Goal: Check status: Check status

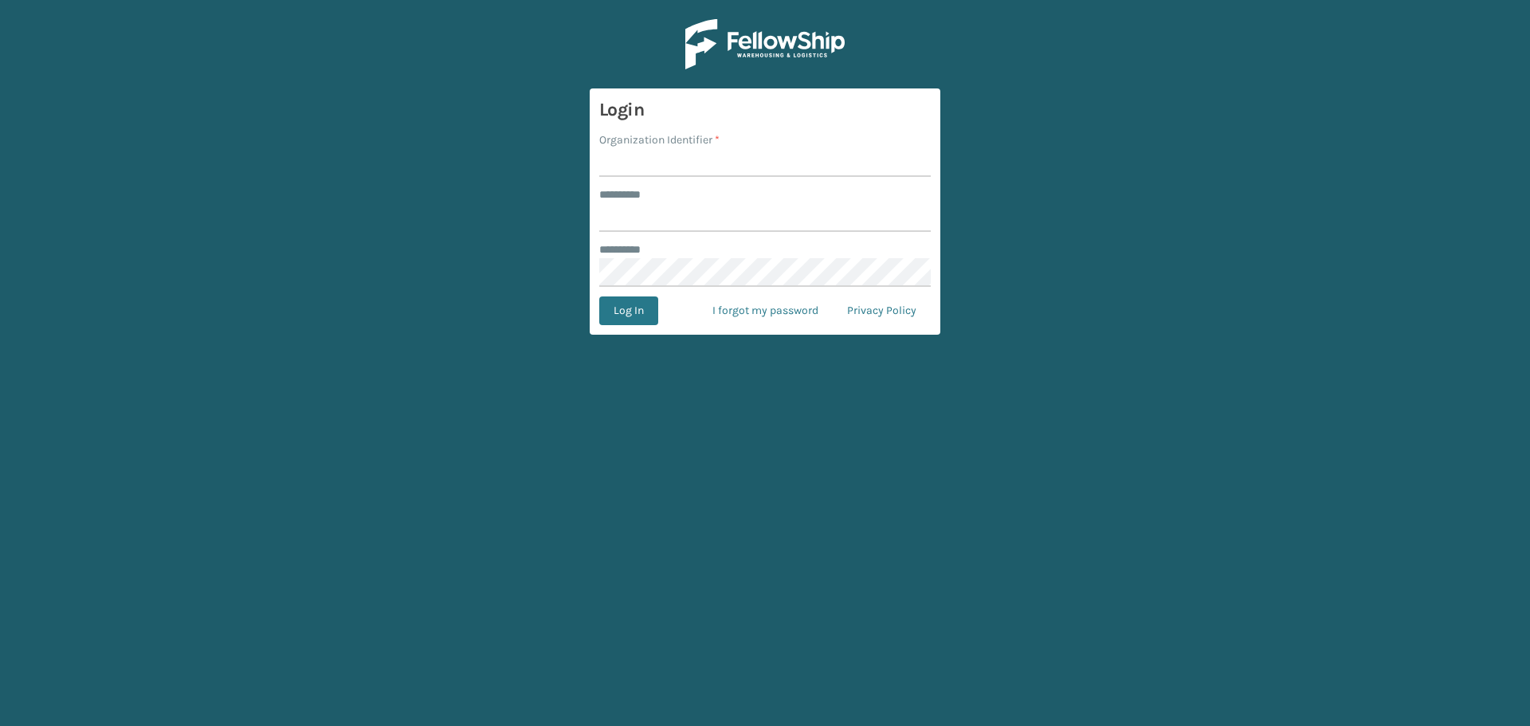
drag, startPoint x: 736, startPoint y: 146, endPoint x: 705, endPoint y: 163, distance: 35.7
click at [735, 146] on div "Organization Identifier *" at bounding box center [764, 139] width 331 height 17
drag, startPoint x: 705, startPoint y: 163, endPoint x: 735, endPoint y: 178, distance: 33.5
click at [705, 163] on input "Organization Identifier *" at bounding box center [764, 162] width 331 height 29
type input "superadminorganization"
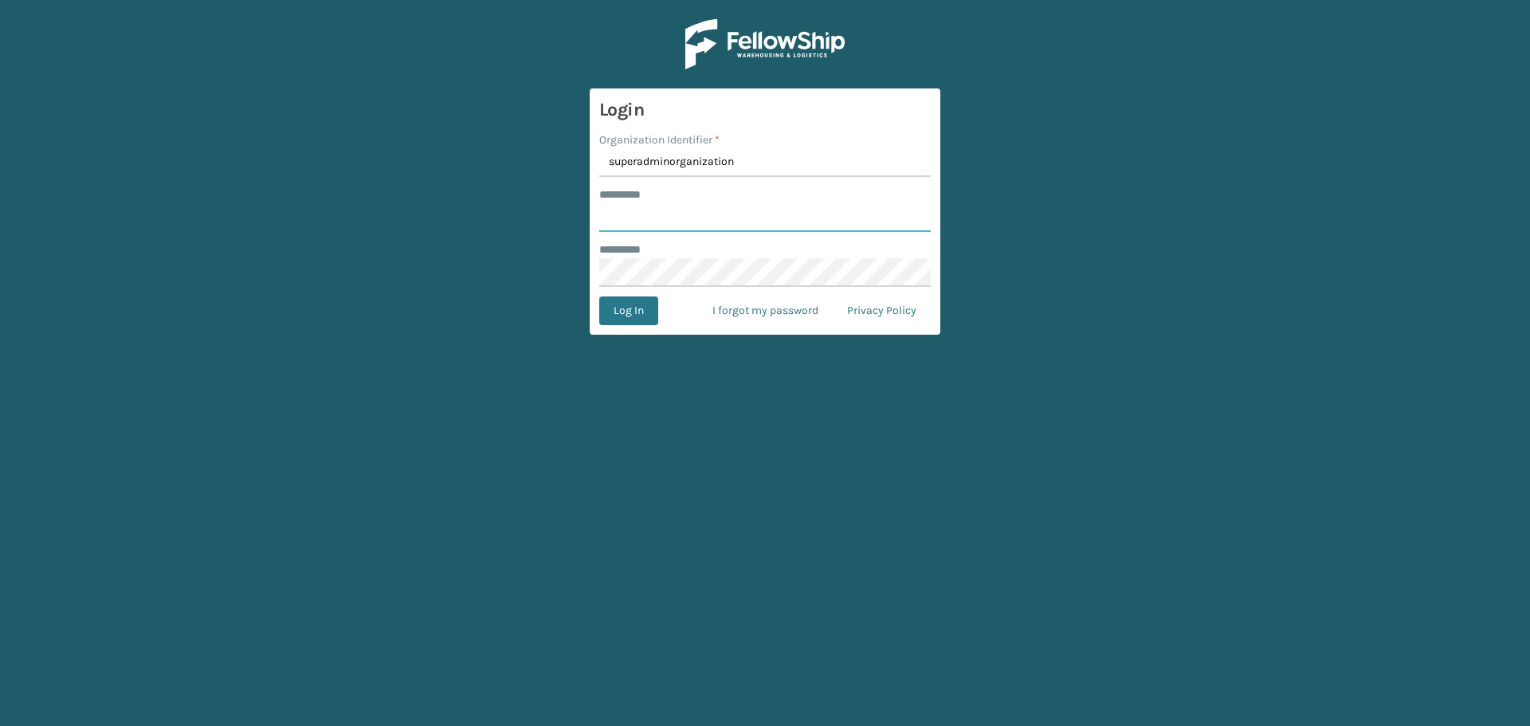
click at [727, 209] on input "******** *" at bounding box center [764, 217] width 331 height 29
type input "*********"
click at [599, 296] on button "Log In" at bounding box center [628, 310] width 59 height 29
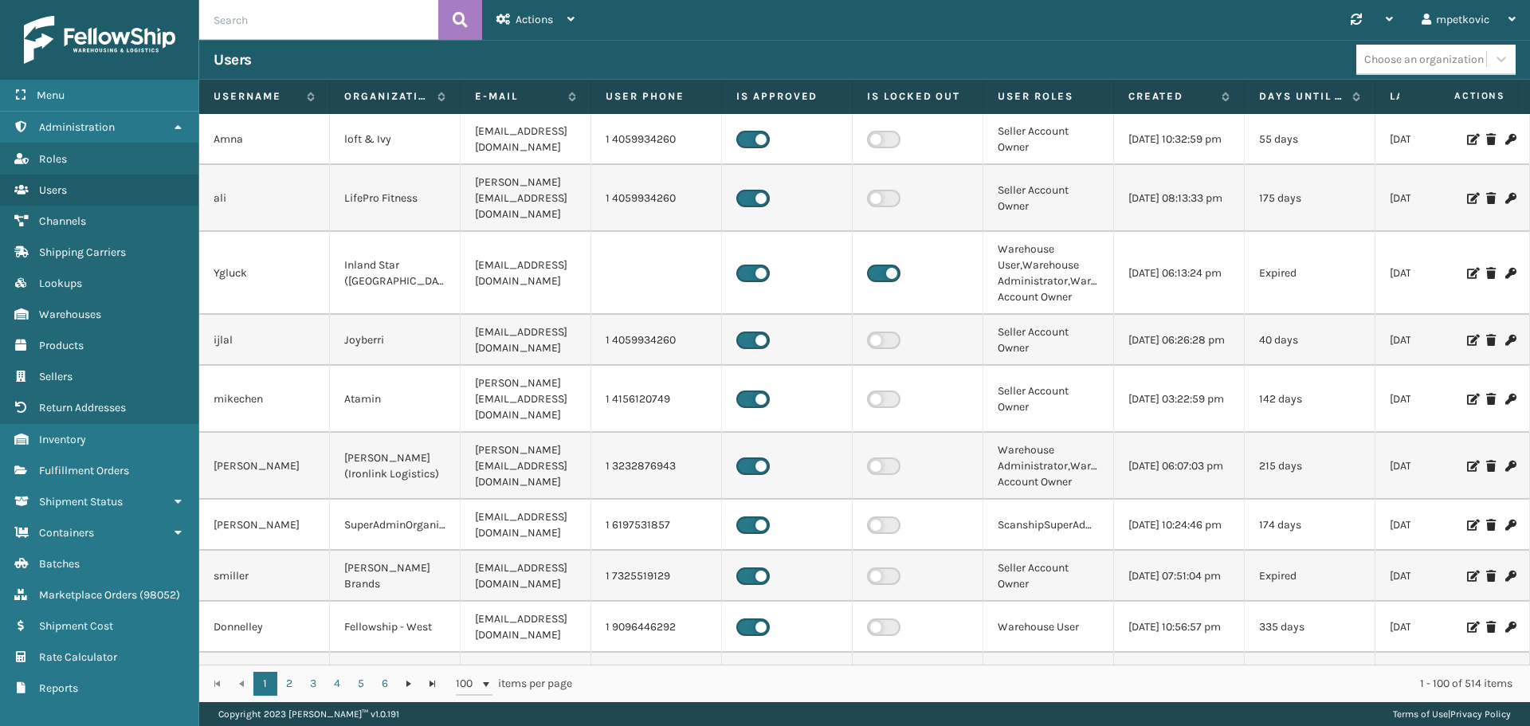
click at [61, 710] on div "Menu Administration Roles Users Channels Shipping Carriers Lookups Warehouses P…" at bounding box center [99, 363] width 199 height 726
click at [100, 472] on span "Fulfillment Orders" at bounding box center [84, 471] width 90 height 14
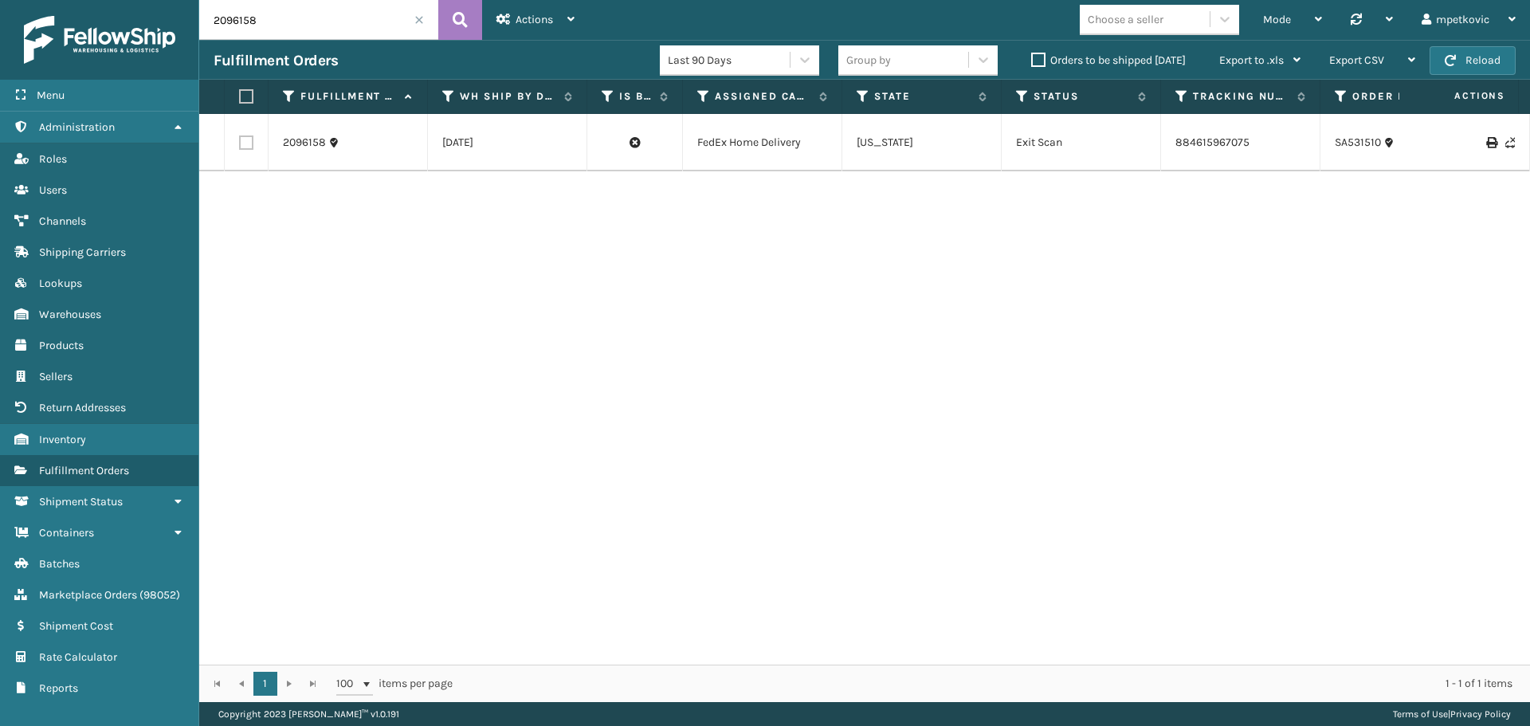
click at [251, 13] on input "2096158" at bounding box center [318, 20] width 239 height 40
paste input "SA529972"
type input "SA529972"
click at [454, 18] on icon at bounding box center [460, 20] width 15 height 24
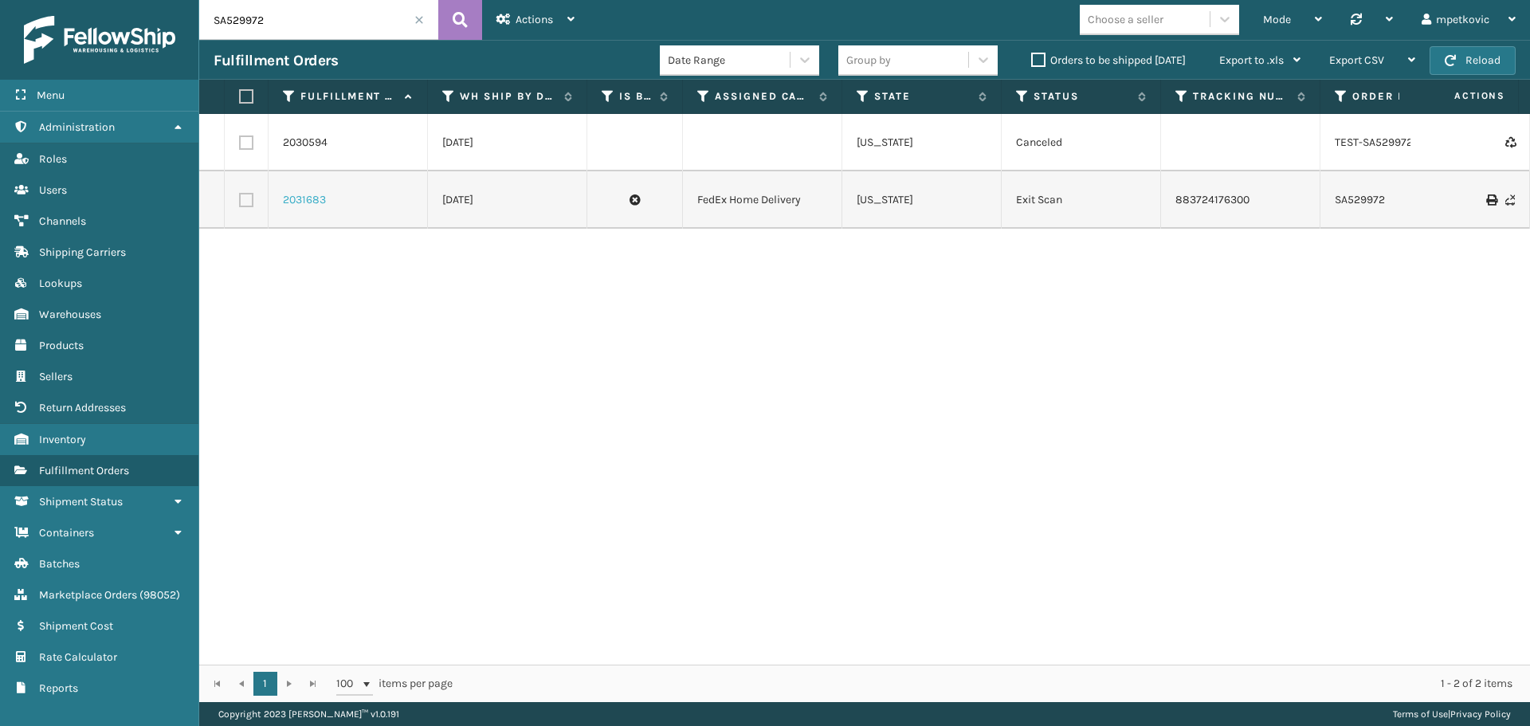
click at [305, 199] on link "2031683" at bounding box center [304, 200] width 43 height 16
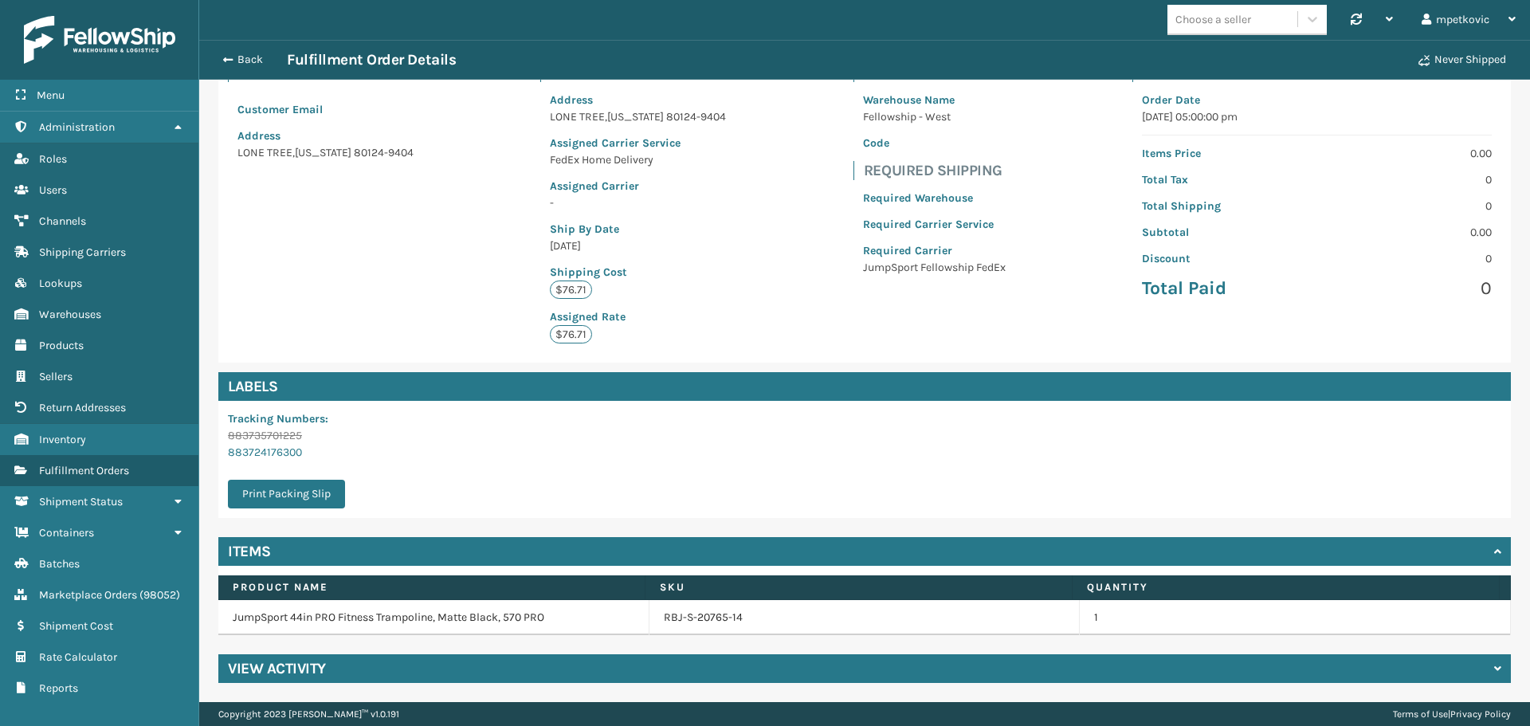
click at [504, 284] on div "Customer Customer Email Address [GEOGRAPHIC_DATA][US_STATE]-9404 Shipping Addre…" at bounding box center [864, 207] width 1292 height 309
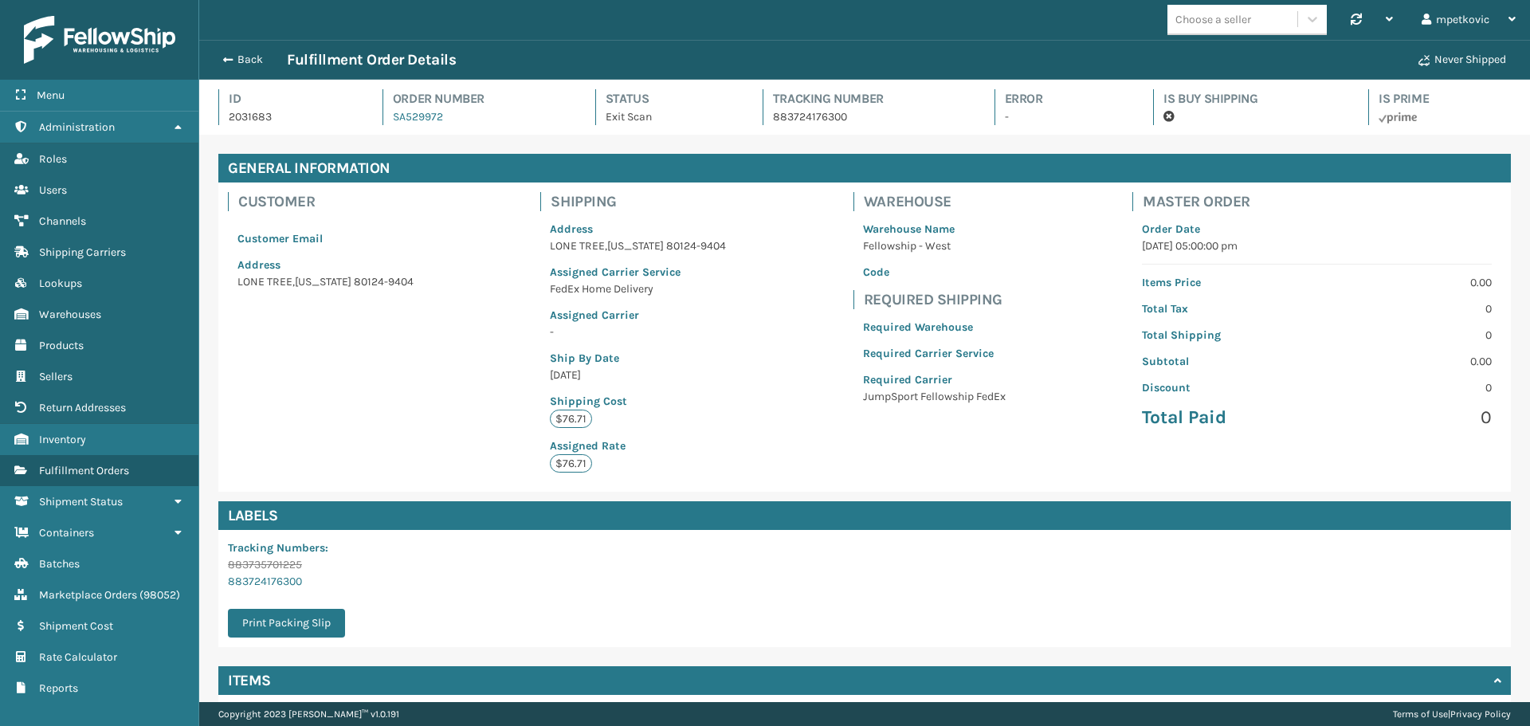
click at [775, 300] on div "Customer Customer Email Address [GEOGRAPHIC_DATA][US_STATE]-9404 Shipping Addre…" at bounding box center [864, 336] width 1292 height 309
click at [495, 229] on div "Customer Customer Email Address [GEOGRAPHIC_DATA][US_STATE]-9404 Shipping Addre…" at bounding box center [864, 336] width 1292 height 309
drag, startPoint x: 731, startPoint y: 308, endPoint x: 754, endPoint y: 265, distance: 49.5
click at [733, 308] on div "Customer Customer Email Address [GEOGRAPHIC_DATA][US_STATE]-9404 Shipping Addre…" at bounding box center [864, 336] width 1292 height 309
click at [742, 265] on div "Customer Customer Email Address [GEOGRAPHIC_DATA][US_STATE]-9404 Shipping Addre…" at bounding box center [864, 336] width 1292 height 309
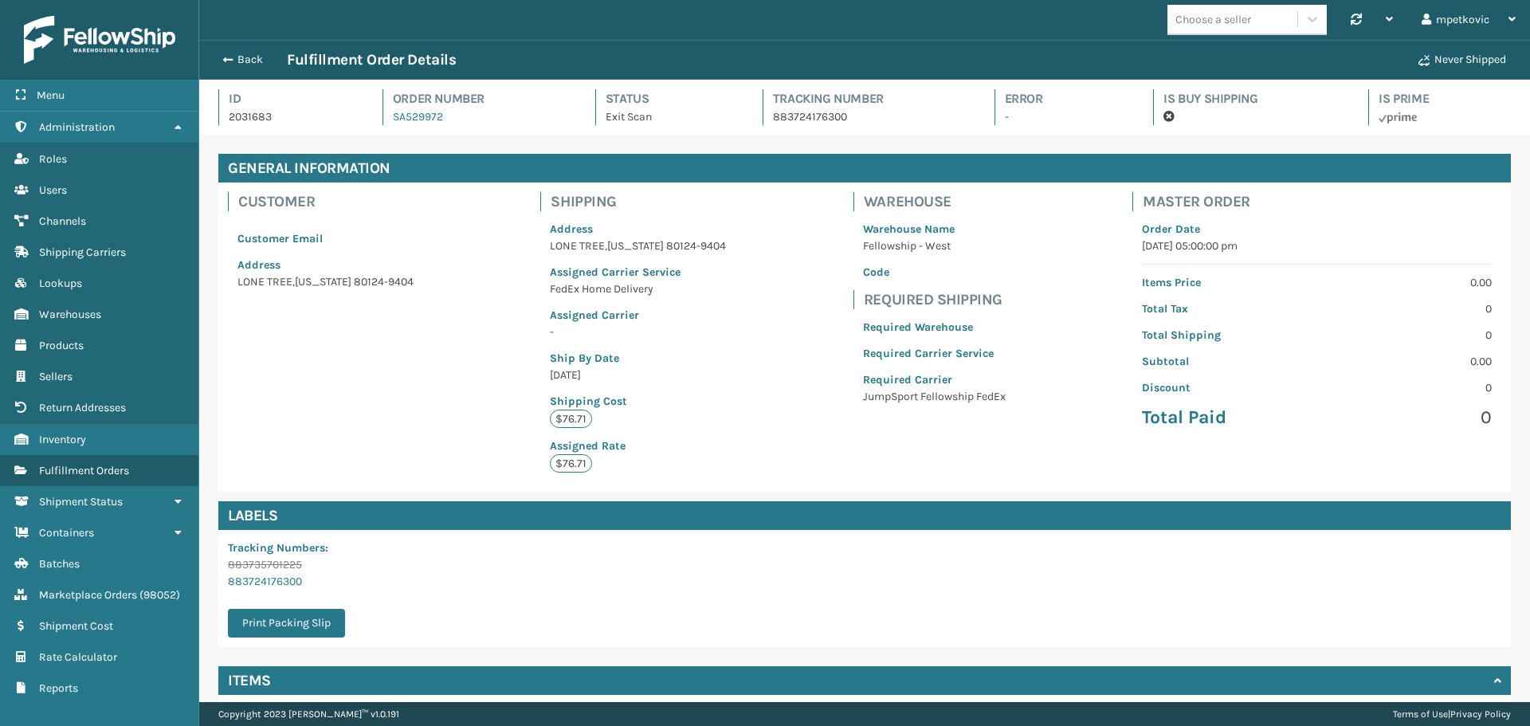
click at [749, 261] on div "Customer Customer Email Address [GEOGRAPHIC_DATA][US_STATE]-9404 Shipping Addre…" at bounding box center [864, 336] width 1292 height 309
click at [437, 411] on div "Customer Customer Email Address [GEOGRAPHIC_DATA][US_STATE]-9404 Shipping Addre…" at bounding box center [864, 336] width 1292 height 309
click at [398, 241] on p "Customer Email" at bounding box center [325, 238] width 176 height 17
click at [250, 57] on button "Back" at bounding box center [250, 60] width 73 height 14
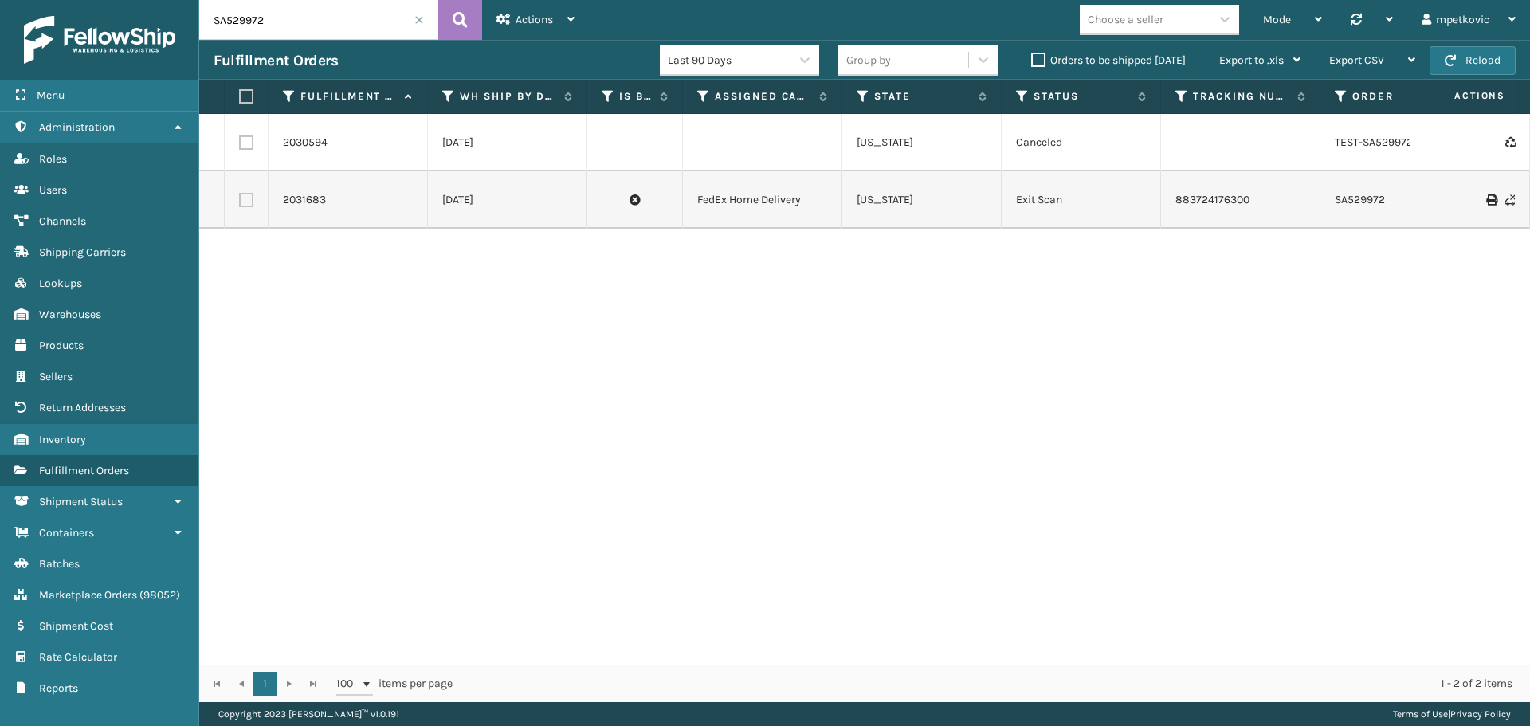
click at [334, 32] on input "SA529972" at bounding box center [318, 20] width 239 height 40
paste input "8"
type input "SA529978"
click at [459, 18] on icon at bounding box center [460, 20] width 15 height 24
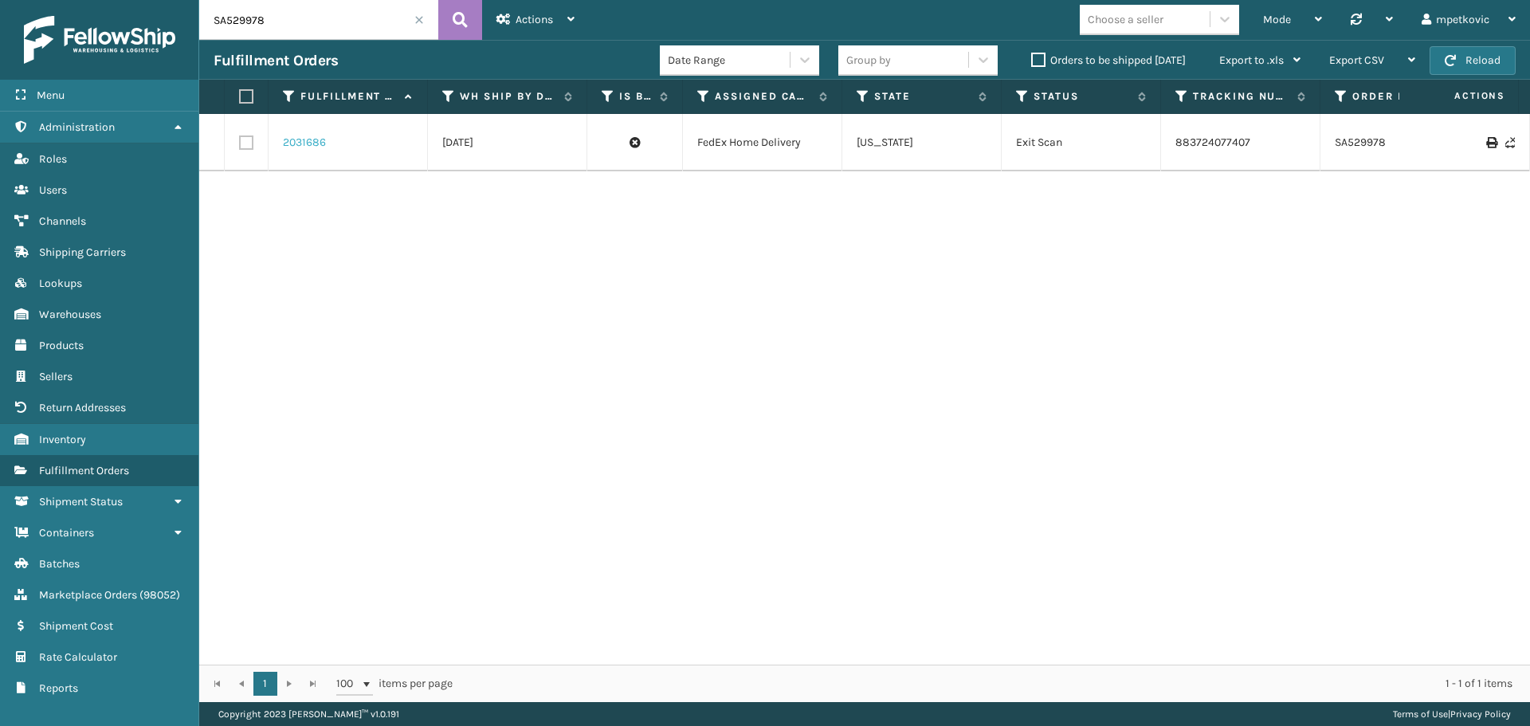
click at [308, 146] on link "2031686" at bounding box center [304, 143] width 43 height 16
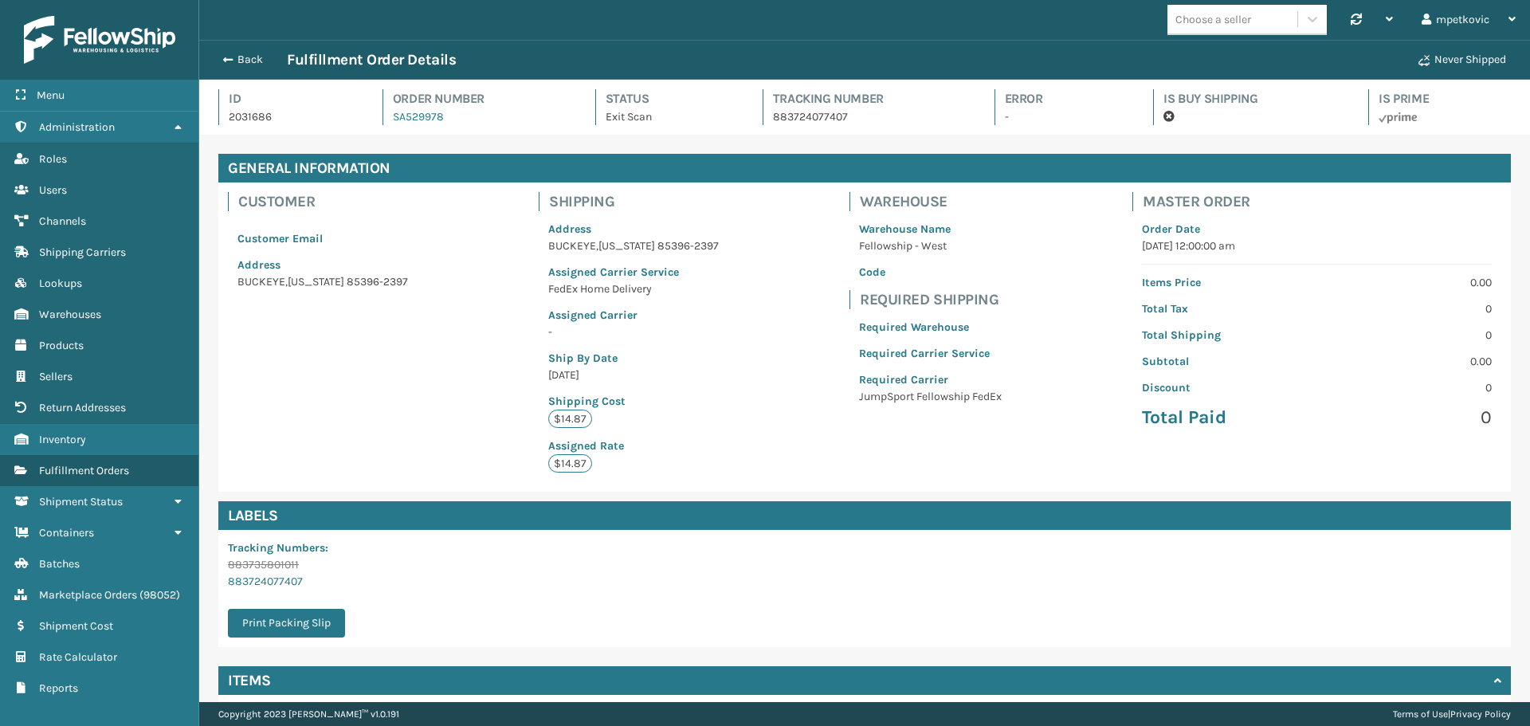
scroll to position [38, 1331]
click at [478, 375] on div "Customer Customer Email Address [GEOGRAPHIC_DATA][US_STATE]-2397 Shipping Addre…" at bounding box center [864, 336] width 1292 height 309
click at [478, 378] on div "Customer Customer Email Address [GEOGRAPHIC_DATA][US_STATE]-2397 Shipping Addre…" at bounding box center [864, 336] width 1292 height 309
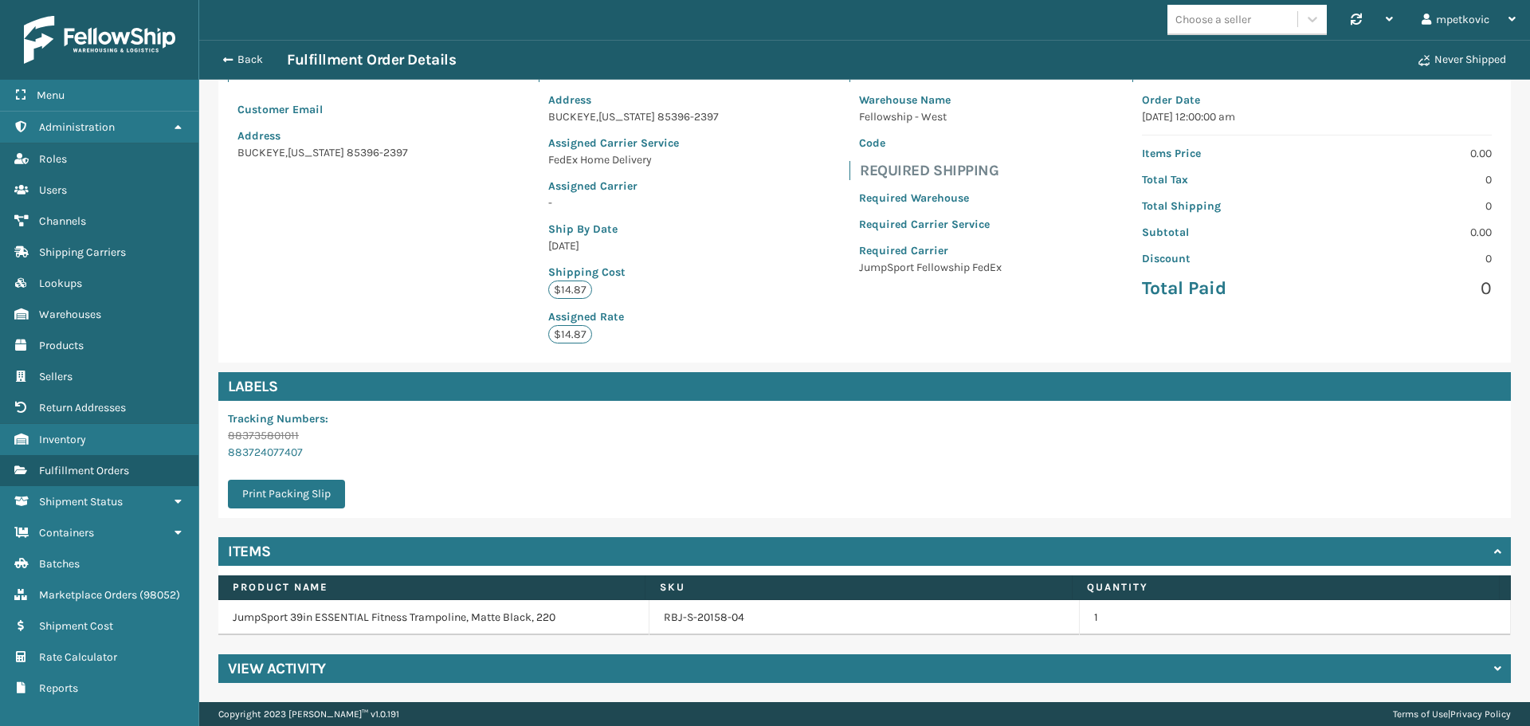
scroll to position [0, 0]
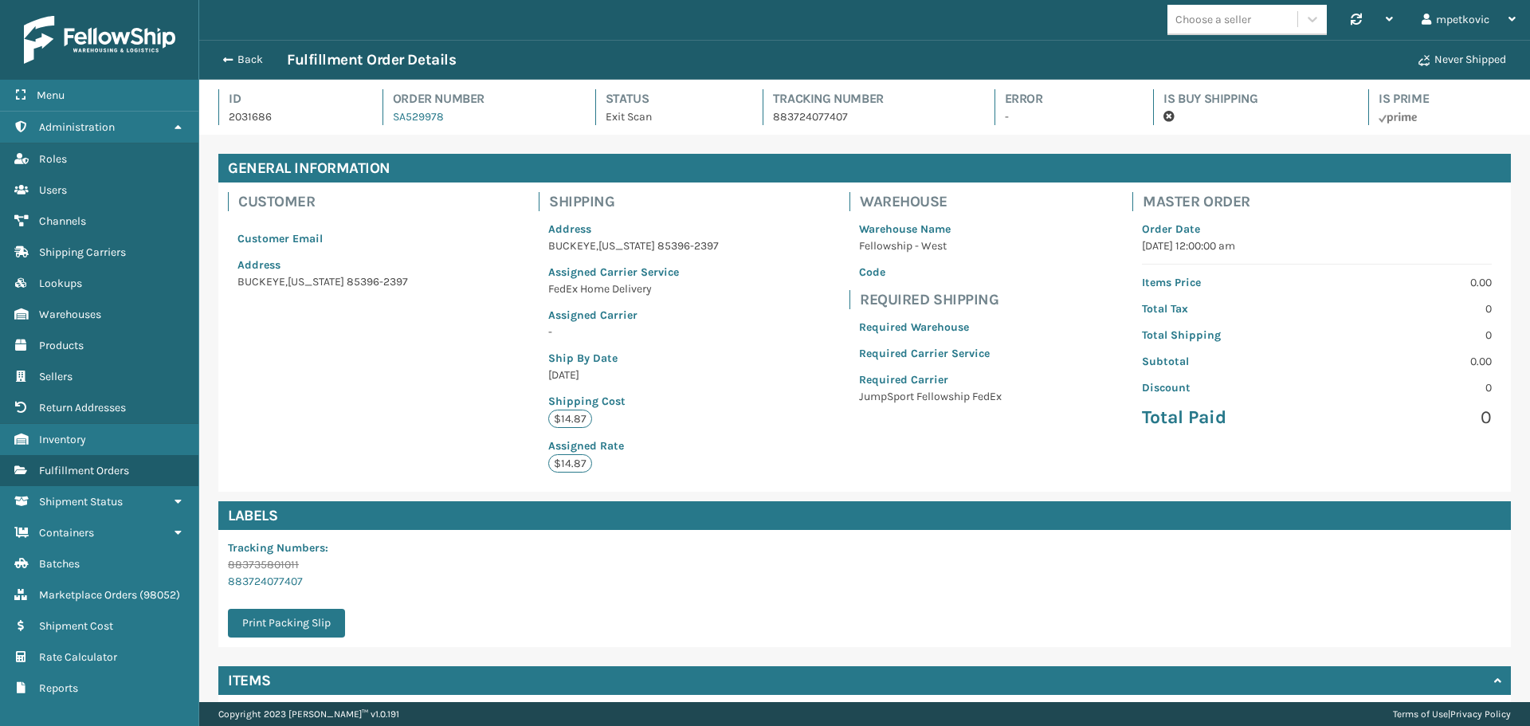
click at [472, 403] on div "Customer Customer Email Address [GEOGRAPHIC_DATA][US_STATE]-2397 Shipping Addre…" at bounding box center [864, 336] width 1292 height 309
click at [786, 205] on div "Customer Customer Email Address [GEOGRAPHIC_DATA][US_STATE]-2397 Shipping Addre…" at bounding box center [864, 336] width 1292 height 309
click at [799, 202] on div "Customer Customer Email Address [GEOGRAPHIC_DATA][US_STATE]-2397 Shipping Addre…" at bounding box center [864, 336] width 1292 height 309
drag, startPoint x: 860, startPoint y: 190, endPoint x: 828, endPoint y: 187, distance: 32.8
click at [858, 190] on div "Warehouse Warehouse Name Fellowship - West Code Required Shipping Required Ware…" at bounding box center [930, 312] width 181 height 261
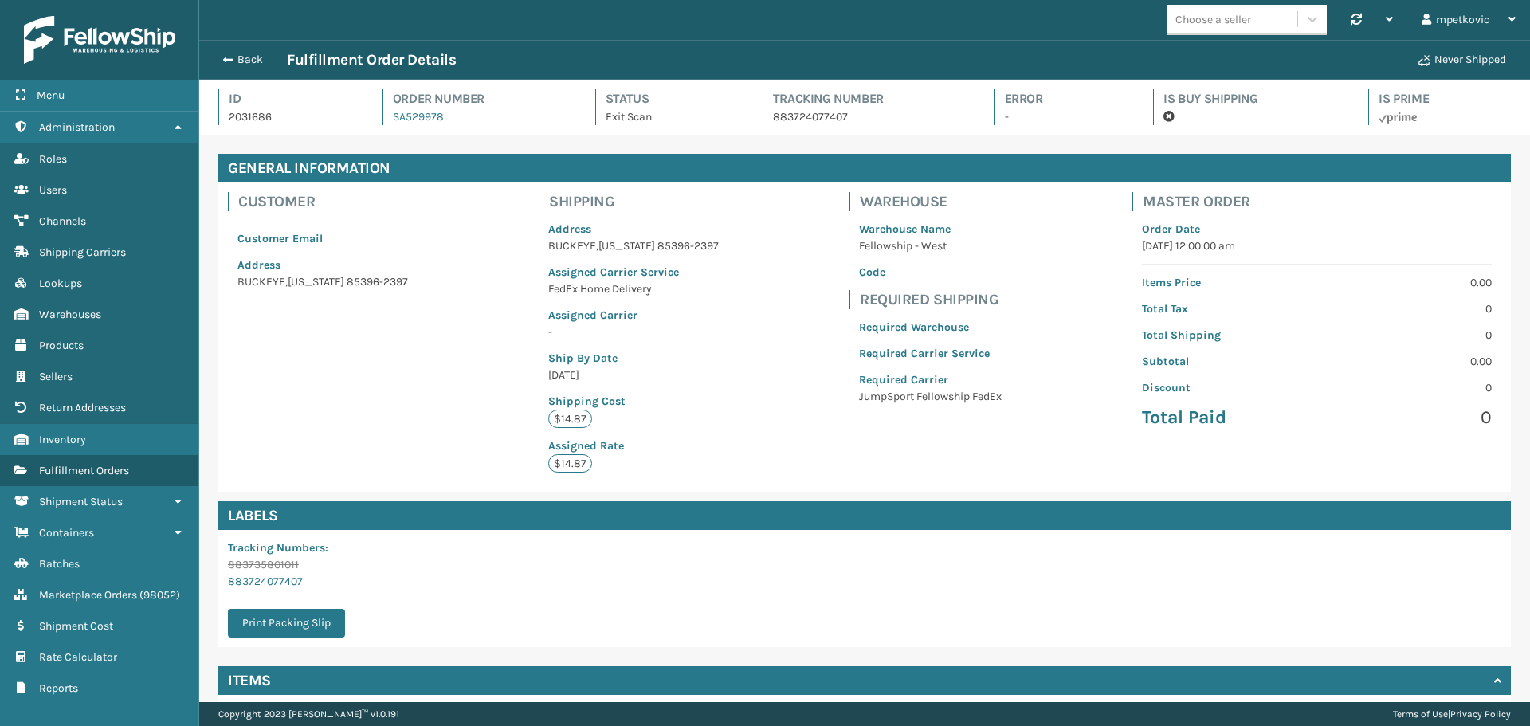
click at [840, 187] on div "Warehouse Warehouse Name Fellowship - West Code Required Shipping Required Ware…" at bounding box center [930, 312] width 181 height 261
click at [793, 196] on div "Customer Customer Email Address [GEOGRAPHIC_DATA][US_STATE]-2397 Shipping Addre…" at bounding box center [864, 336] width 1292 height 309
click at [802, 198] on div "Customer Customer Email Address [GEOGRAPHIC_DATA][US_STATE]-2397 Shipping Addre…" at bounding box center [864, 336] width 1292 height 309
click at [943, 19] on div "Choose a seller Synchronise all channels mpetkovic Log Out" at bounding box center [864, 20] width 1331 height 40
click at [903, 15] on div "Choose a seller Synchronise all channels mpetkovic Log Out" at bounding box center [864, 20] width 1331 height 40
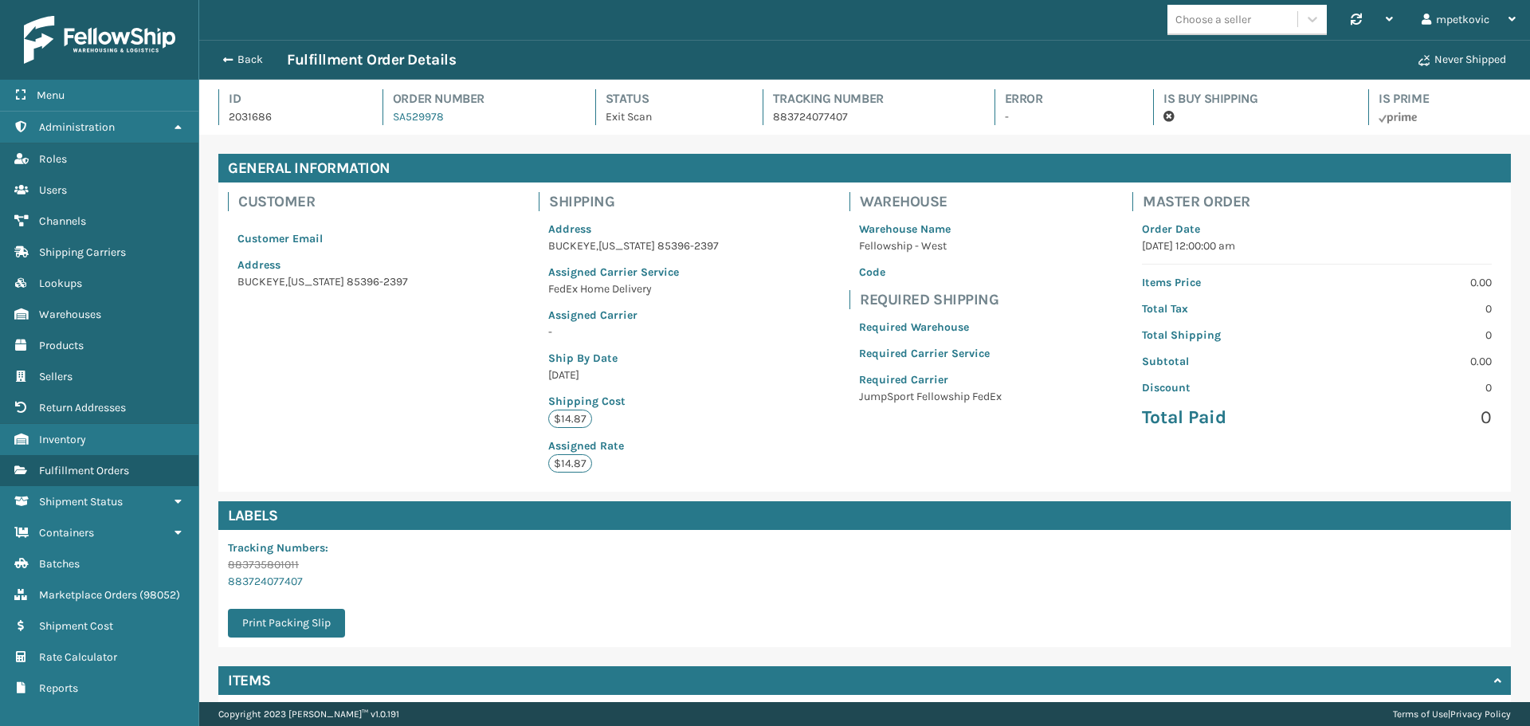
click at [836, 22] on div "Choose a seller Synchronise all channels mpetkovic Log Out" at bounding box center [864, 20] width 1331 height 40
click at [797, 21] on div "Choose a seller Synchronise all channels mpetkovic Log Out" at bounding box center [864, 20] width 1331 height 40
click at [727, 27] on div "Choose a seller Synchronise all channels mpetkovic Log Out" at bounding box center [864, 20] width 1331 height 40
click at [722, 22] on div "Choose a seller Synchronise all channels mpetkovic Log Out" at bounding box center [864, 20] width 1331 height 40
click at [770, 18] on div "Choose a seller Synchronise all channels mpetkovic Log Out" at bounding box center [864, 20] width 1331 height 40
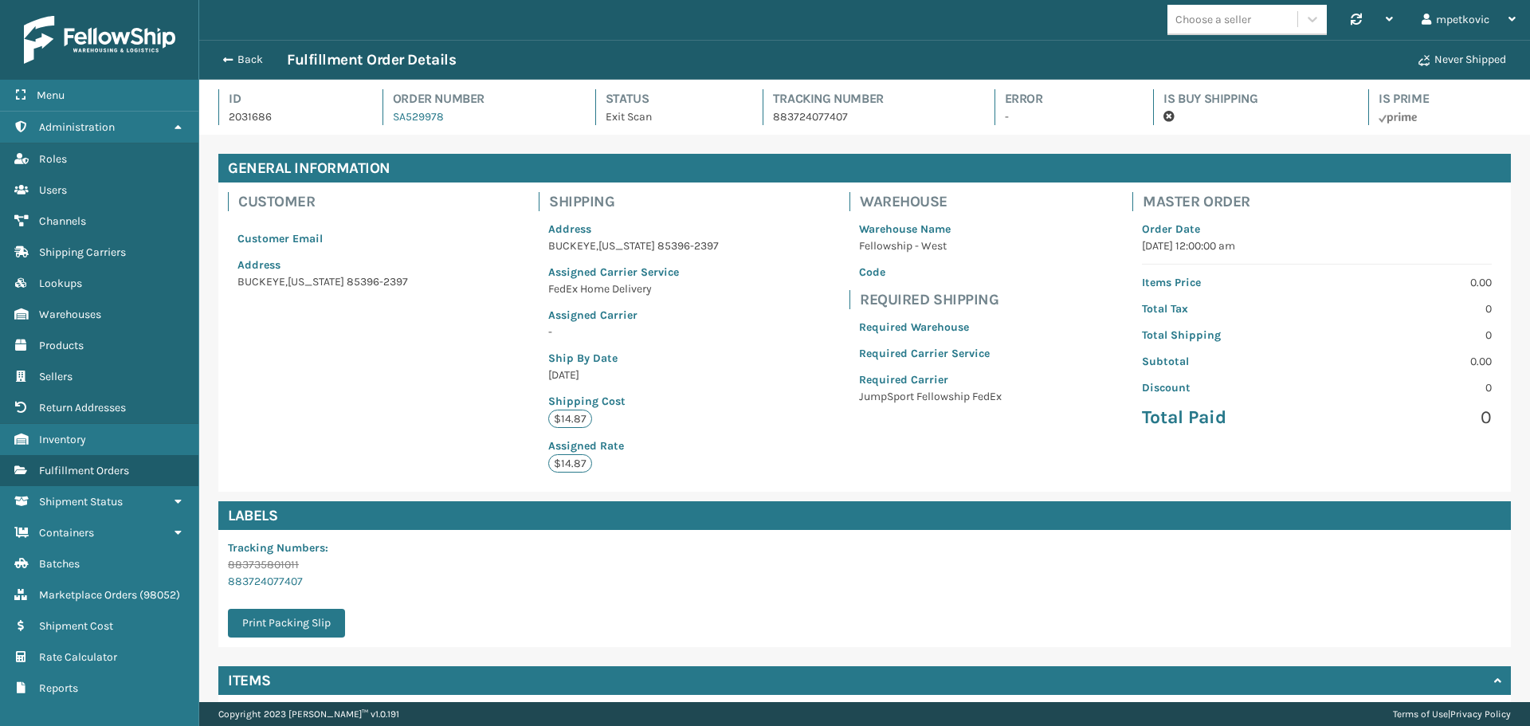
click at [815, 25] on div "Choose a seller Synchronise all channels mpetkovic Log Out" at bounding box center [864, 20] width 1331 height 40
click at [771, 18] on div "Choose a seller Synchronise all channels mpetkovic Log Out" at bounding box center [864, 20] width 1331 height 40
click at [717, 28] on div "Choose a seller Synchronise all channels mpetkovic Log Out" at bounding box center [864, 20] width 1331 height 40
click at [731, 27] on div "Choose a seller Synchronise all channels mpetkovic Log Out" at bounding box center [864, 20] width 1331 height 40
click at [772, 30] on div "Choose a seller Synchronise all channels mpetkovic Log Out" at bounding box center [864, 20] width 1331 height 40
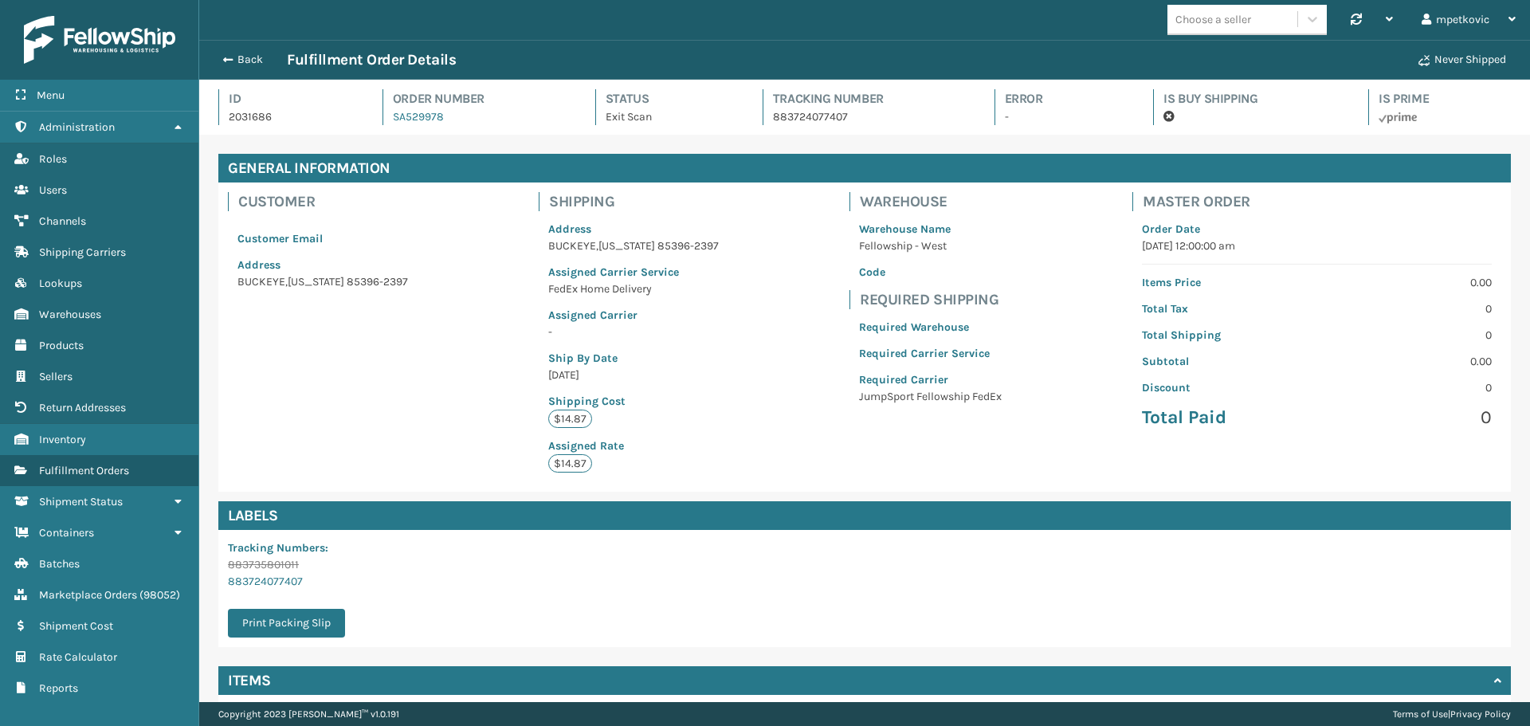
drag, startPoint x: 801, startPoint y: 29, endPoint x: 782, endPoint y: 26, distance: 19.4
click at [801, 29] on div "Choose a seller Synchronise all channels mpetkovic Log Out" at bounding box center [864, 20] width 1331 height 40
click at [777, 26] on div "Choose a seller Synchronise all channels mpetkovic Log Out" at bounding box center [864, 20] width 1331 height 40
click at [709, 26] on div "Choose a seller Synchronise all channels mpetkovic Log Out" at bounding box center [864, 20] width 1331 height 40
click at [711, 18] on div "Choose a seller Synchronise all channels mpetkovic Log Out" at bounding box center [864, 20] width 1331 height 40
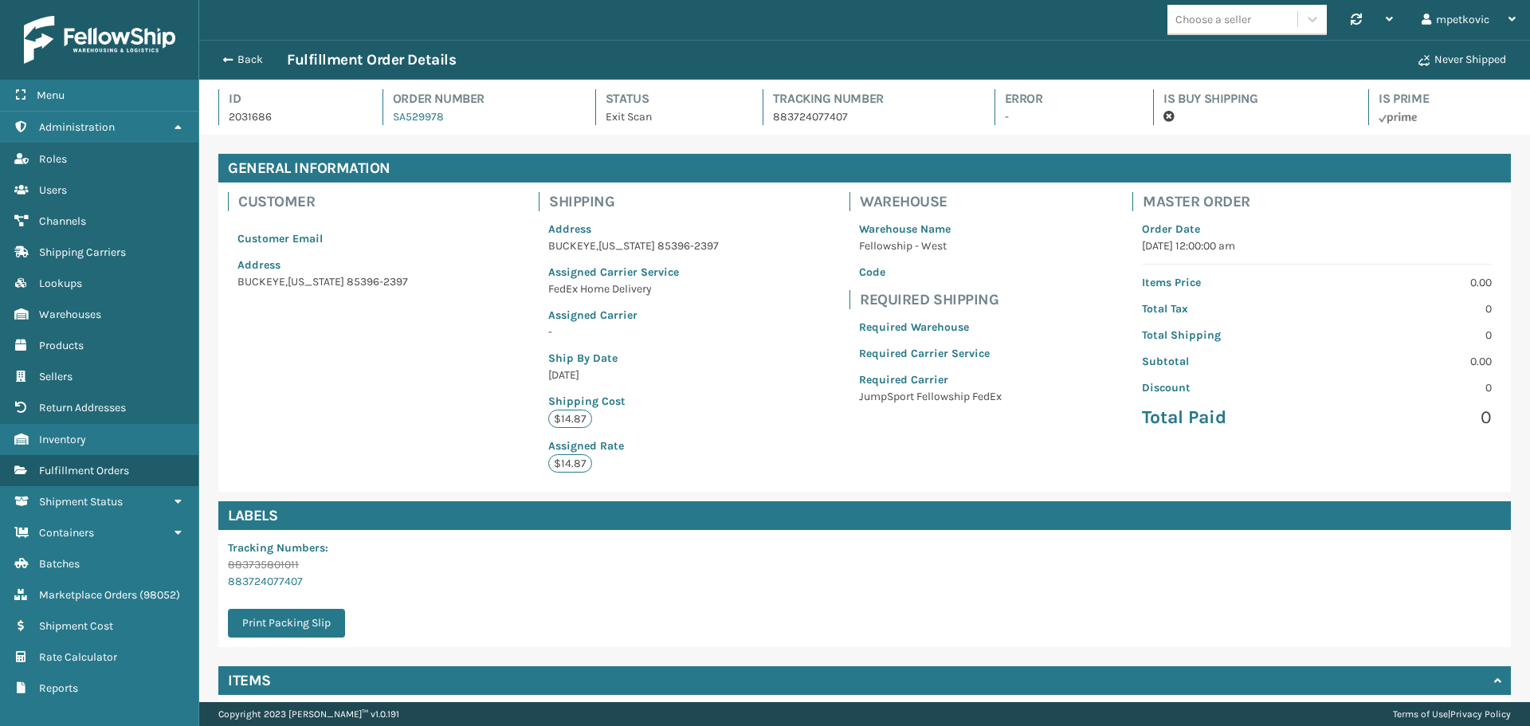
click at [682, 68] on div "Back Fulfillment Order Details" at bounding box center [811, 59] width 1195 height 19
click at [668, 58] on div "Back Fulfillment Order Details" at bounding box center [811, 59] width 1195 height 19
click at [629, 58] on div "Back Fulfillment Order Details" at bounding box center [811, 59] width 1195 height 19
click at [515, 26] on div "Choose a seller Synchronise all channels mpetkovic Log Out" at bounding box center [864, 20] width 1331 height 40
drag, startPoint x: 496, startPoint y: 18, endPoint x: 488, endPoint y: 18, distance: 8.0
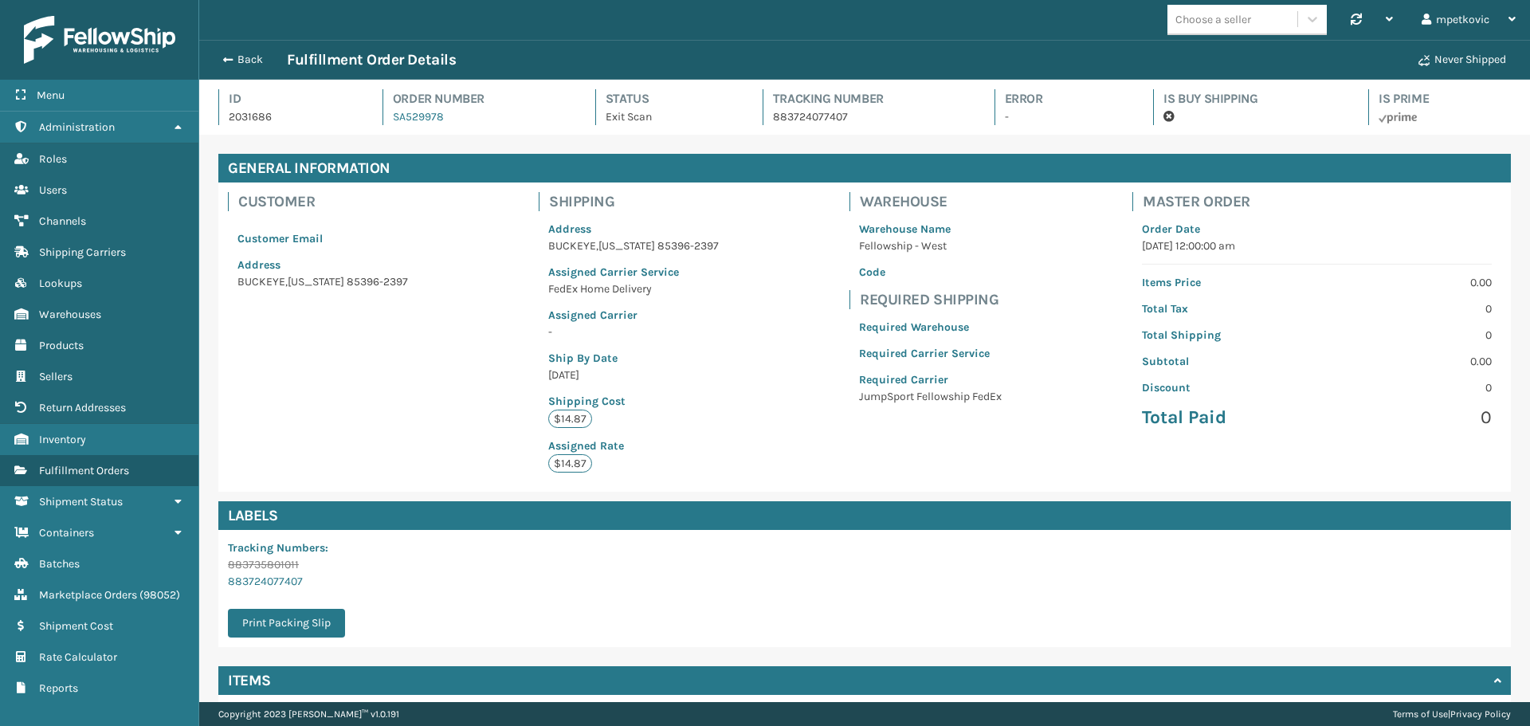
click at [495, 18] on div "Choose a seller Synchronise all channels mpetkovic Log Out" at bounding box center [864, 20] width 1331 height 40
click at [406, 20] on div "Choose a seller Synchronise all channels mpetkovic Log Out" at bounding box center [864, 20] width 1331 height 40
click at [359, 19] on div "Choose a seller Synchronise all channels mpetkovic Log Out" at bounding box center [864, 20] width 1331 height 40
click at [285, 12] on div "Choose a seller Synchronise all channels mpetkovic Log Out" at bounding box center [864, 20] width 1331 height 40
click at [270, 14] on div "Choose a seller Synchronise all channels mpetkovic Log Out" at bounding box center [864, 20] width 1331 height 40
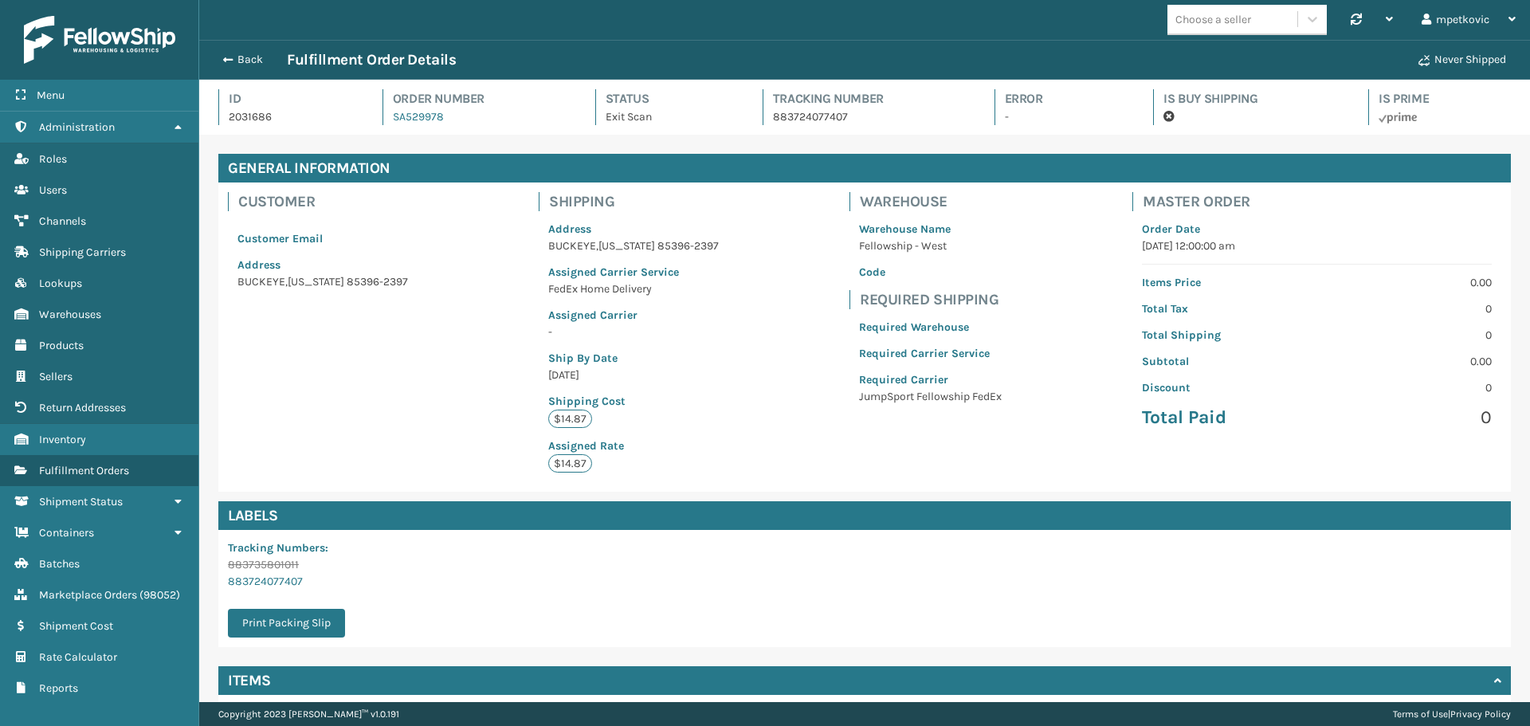
click at [274, 12] on div "Choose a seller Synchronise all channels mpetkovic Log Out" at bounding box center [864, 20] width 1331 height 40
click at [487, 116] on div "Order Number SA529978" at bounding box center [474, 107] width 184 height 36
click at [524, 101] on h4 "Order Number" at bounding box center [480, 98] width 174 height 19
click at [307, 327] on div "Customer Customer Email Address [GEOGRAPHIC_DATA][US_STATE]-2397 Shipping Addre…" at bounding box center [864, 336] width 1292 height 309
click at [331, 250] on div "Customer Email Address [GEOGRAPHIC_DATA][US_STATE]-2397" at bounding box center [323, 255] width 190 height 88
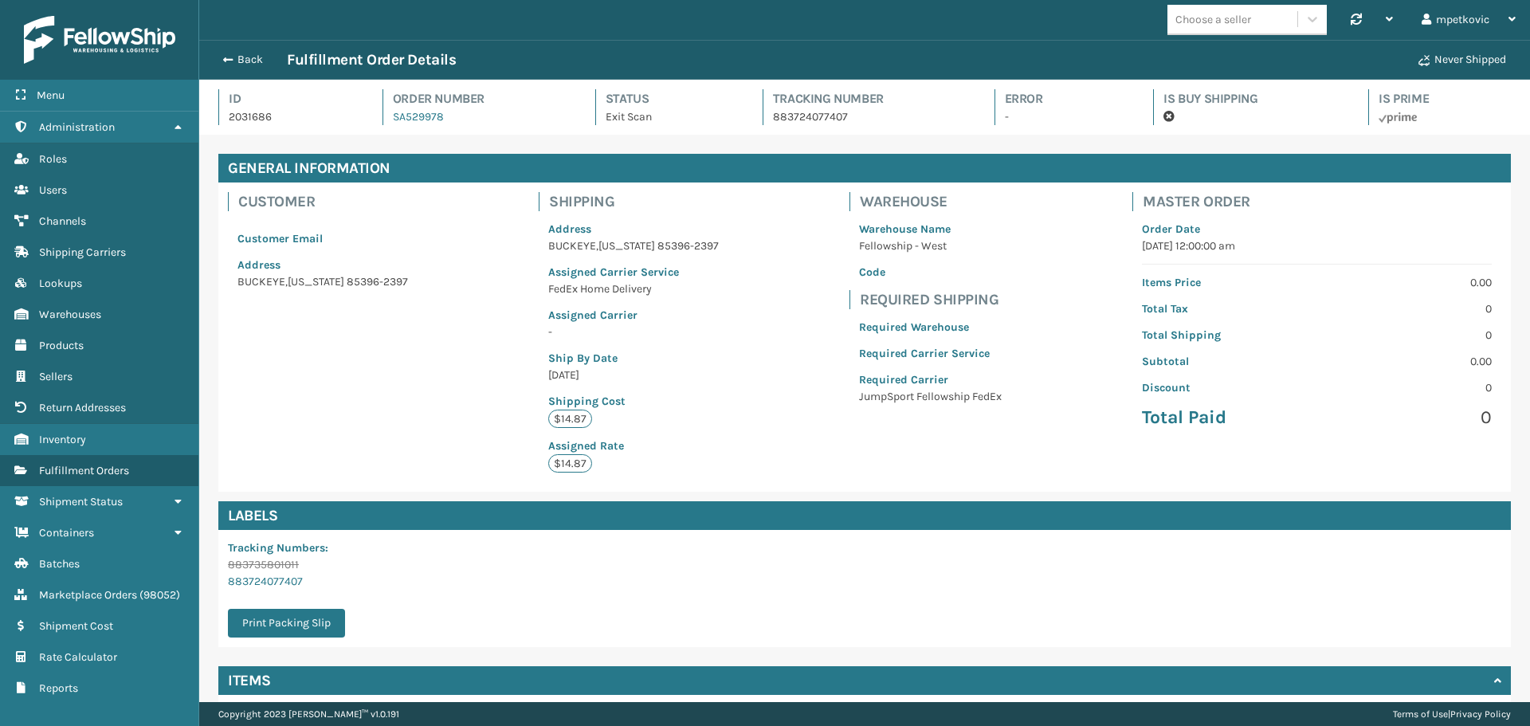
click at [263, 250] on div "Customer Email Address [GEOGRAPHIC_DATA][US_STATE]-2397" at bounding box center [323, 255] width 190 height 88
click at [262, 225] on div "Customer Email Address [GEOGRAPHIC_DATA][US_STATE]-2397" at bounding box center [323, 255] width 190 height 88
click at [355, 301] on div "Customer Customer Email Address [GEOGRAPHIC_DATA][US_STATE]-2397" at bounding box center [322, 245] width 209 height 127
click at [372, 304] on div "Customer Customer Email Address [GEOGRAPHIC_DATA][US_STATE]-2397" at bounding box center [322, 245] width 209 height 127
click at [351, 314] on div "Customer Customer Email Address [GEOGRAPHIC_DATA][US_STATE]-2397 Shipping Addre…" at bounding box center [864, 336] width 1292 height 309
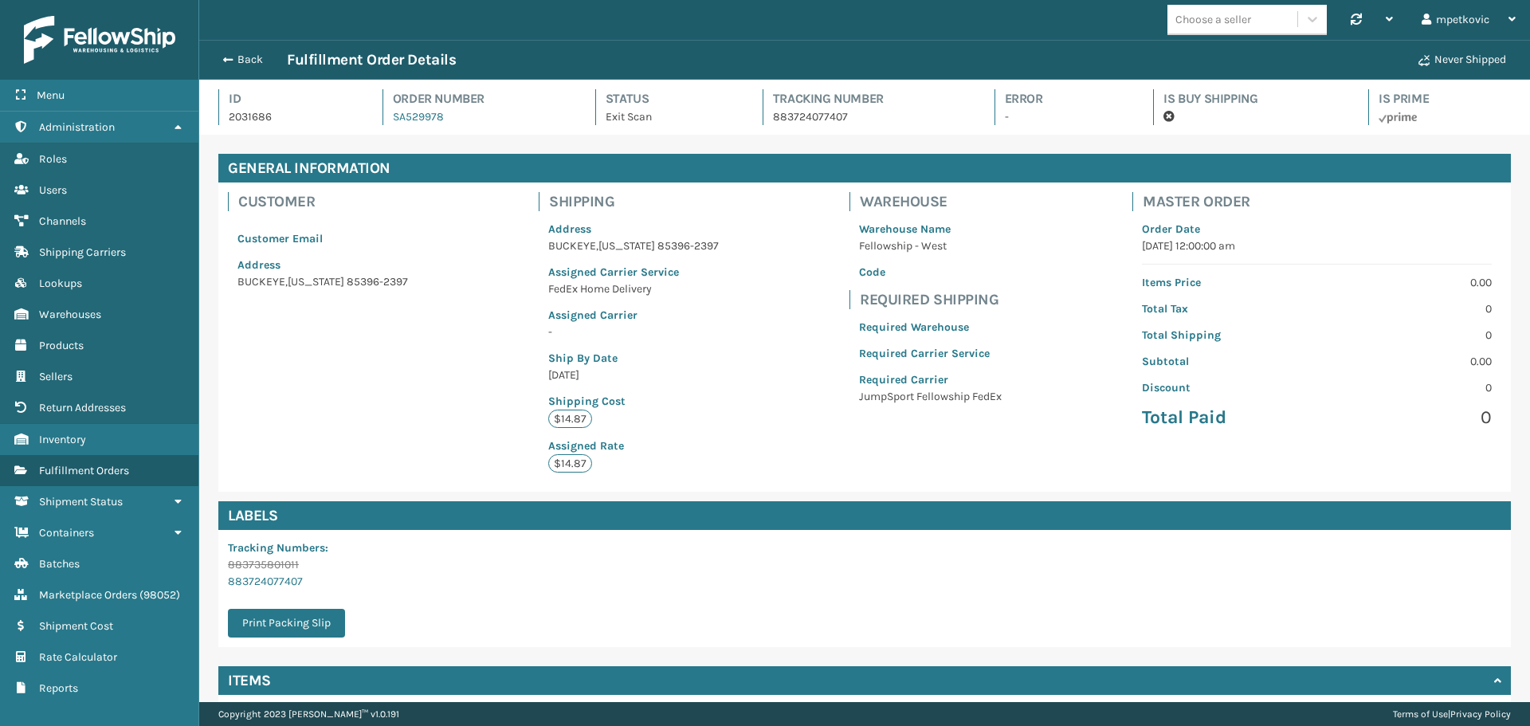
click at [345, 304] on div "Customer Customer Email Address [GEOGRAPHIC_DATA][US_STATE]-2397" at bounding box center [322, 245] width 209 height 127
click at [457, 310] on div "Customer Customer Email Address [GEOGRAPHIC_DATA][US_STATE]-2397 Shipping Addre…" at bounding box center [864, 336] width 1292 height 309
drag, startPoint x: 437, startPoint y: 322, endPoint x: 449, endPoint y: 323, distance: 12.8
click at [437, 323] on div "Customer Customer Email Address [GEOGRAPHIC_DATA][US_STATE]-2397 Shipping Addre…" at bounding box center [864, 336] width 1292 height 309
click at [485, 322] on div "Customer Customer Email Address [GEOGRAPHIC_DATA][US_STATE]-2397 Shipping Addre…" at bounding box center [864, 336] width 1292 height 309
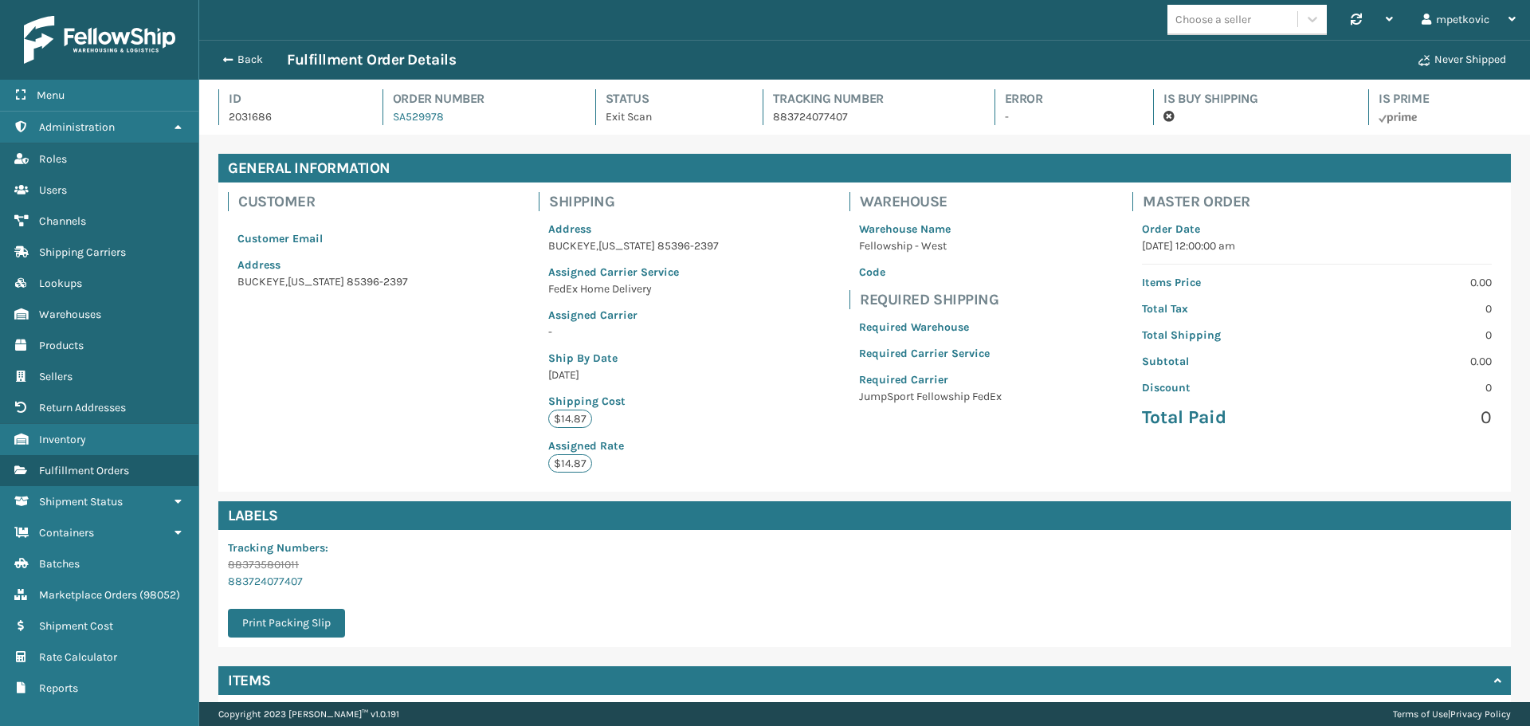
click at [472, 327] on div "Customer Customer Email Address [GEOGRAPHIC_DATA][US_STATE]-2397 Shipping Addre…" at bounding box center [864, 336] width 1292 height 309
click at [481, 319] on div "Customer Customer Email Address [GEOGRAPHIC_DATA][US_STATE]-2397 Shipping Addre…" at bounding box center [864, 336] width 1292 height 309
click at [485, 312] on div "Customer Customer Email Address [GEOGRAPHIC_DATA][US_STATE]-2397 Shipping Addre…" at bounding box center [864, 336] width 1292 height 309
drag, startPoint x: 315, startPoint y: 582, endPoint x: 223, endPoint y: 585, distance: 91.7
click at [223, 585] on div "Tracking Numbers : 883735801011 883724077407 Print Packing Slip" at bounding box center [291, 588] width 146 height 117
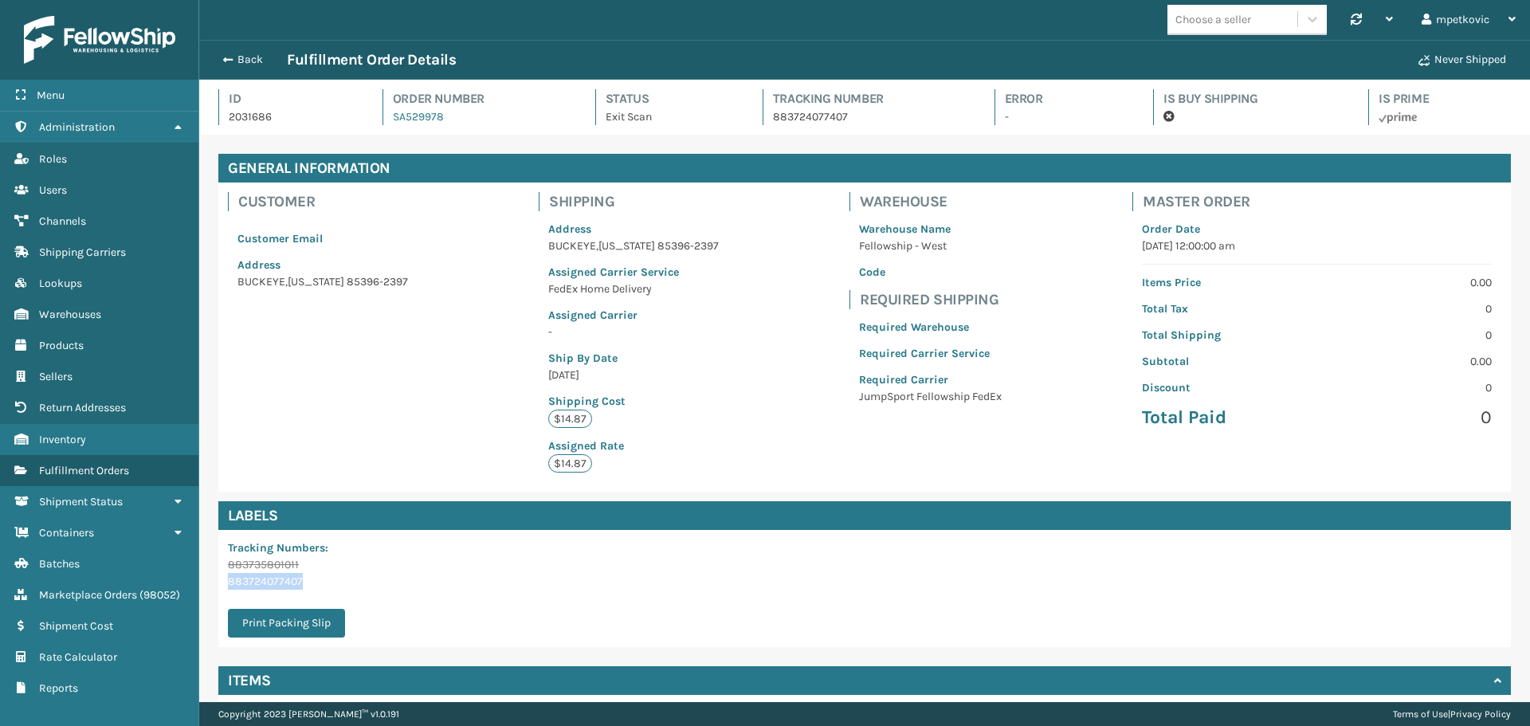
copy link "883724077407"
click at [721, 300] on div "Customer Customer Email Address [GEOGRAPHIC_DATA][US_STATE]-2397 Shipping Addre…" at bounding box center [864, 336] width 1292 height 309
click at [467, 323] on div "Customer Customer Email Address [GEOGRAPHIC_DATA][US_STATE]-2397 Shipping Addre…" at bounding box center [864, 336] width 1292 height 309
drag, startPoint x: 507, startPoint y: 300, endPoint x: 476, endPoint y: 231, distance: 75.6
click at [507, 300] on div "Customer Customer Email Address [GEOGRAPHIC_DATA][US_STATE]-2397 Shipping Addre…" at bounding box center [864, 336] width 1292 height 309
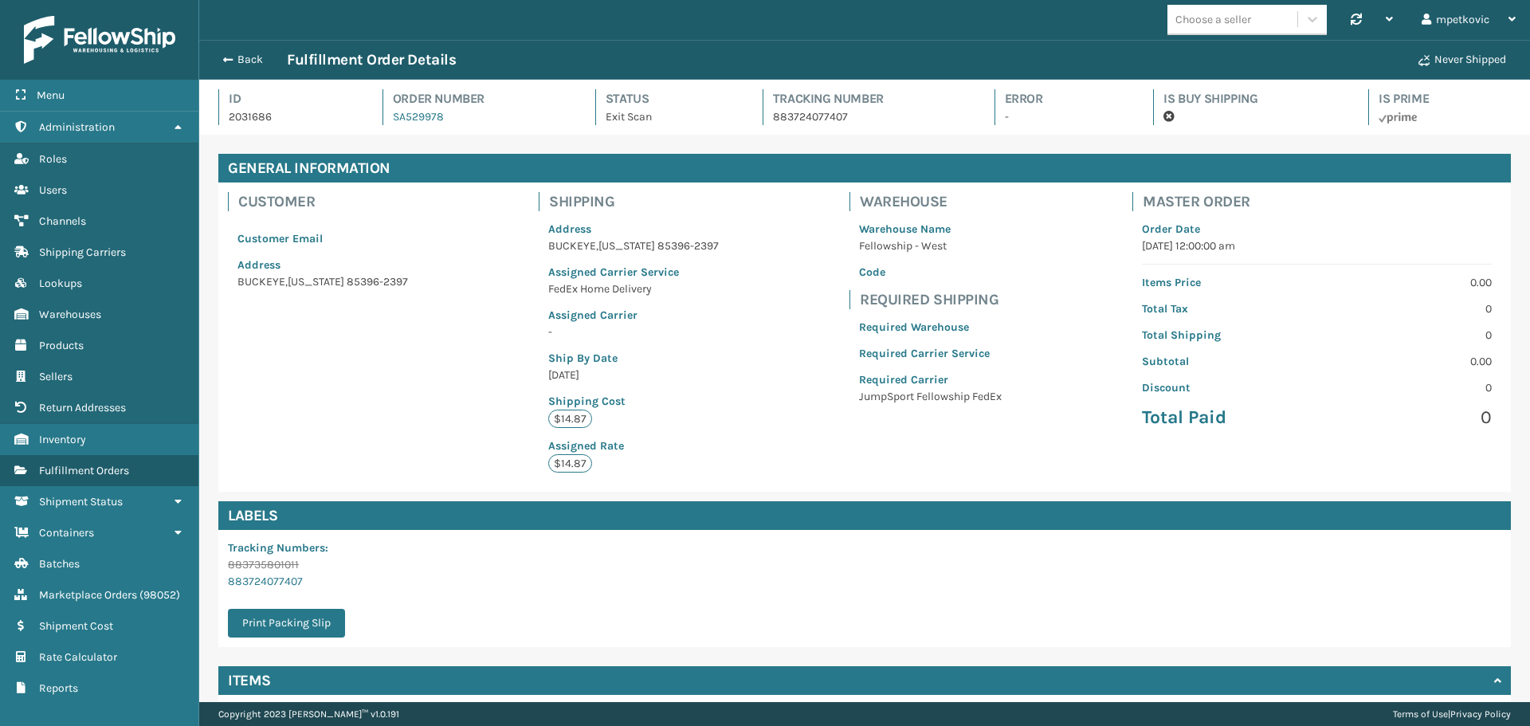
click at [501, 275] on div "Customer Customer Email Address [GEOGRAPHIC_DATA][US_STATE]-2397 Shipping Addre…" at bounding box center [864, 336] width 1292 height 309
click at [515, 259] on div "Customer Customer Email Address [GEOGRAPHIC_DATA][US_STATE]-2397 Shipping Addre…" at bounding box center [864, 336] width 1292 height 309
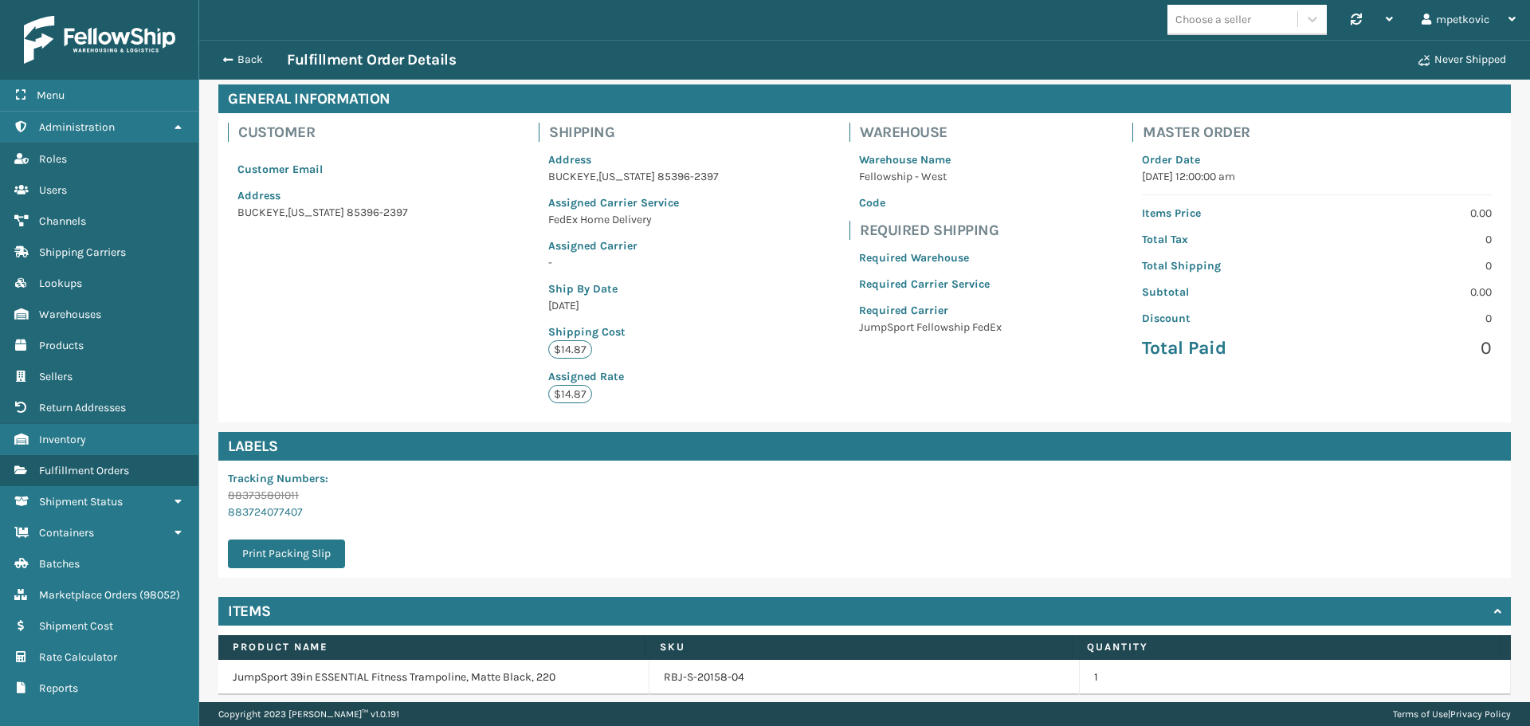
scroll to position [130, 0]
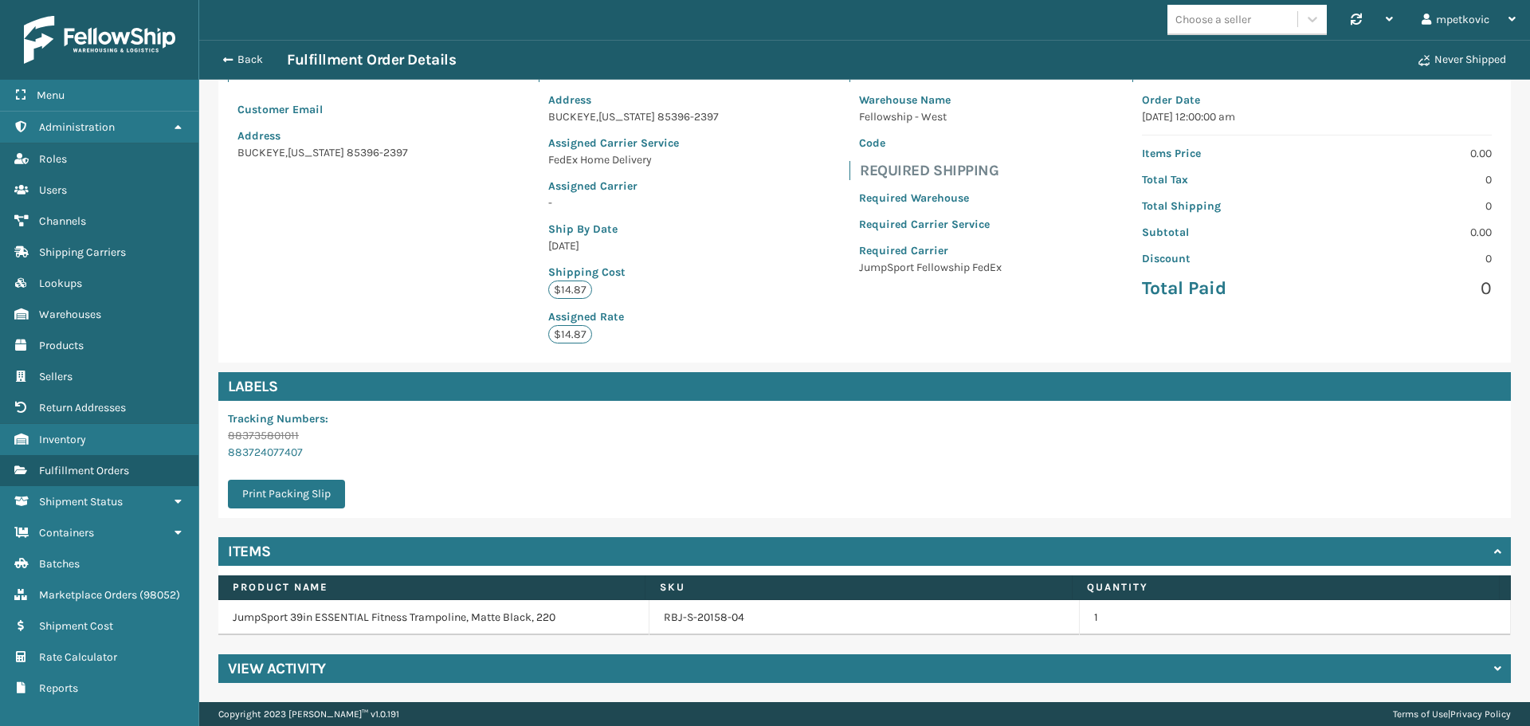
click at [510, 672] on div "View Activity" at bounding box center [864, 668] width 1292 height 29
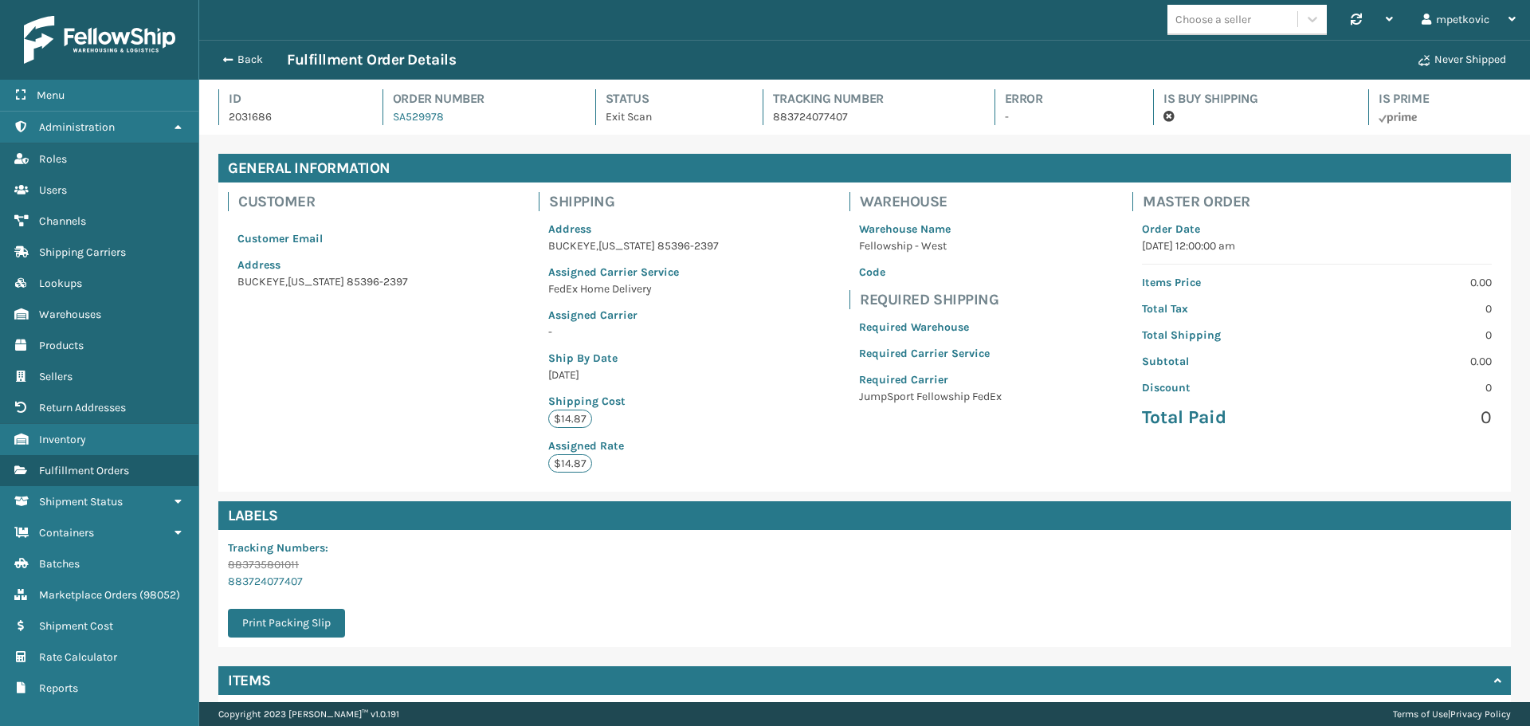
click at [471, 320] on div "Customer Customer Email Address [GEOGRAPHIC_DATA][US_STATE]-2397 Shipping Addre…" at bounding box center [864, 336] width 1292 height 309
click at [250, 58] on button "Back" at bounding box center [250, 60] width 73 height 14
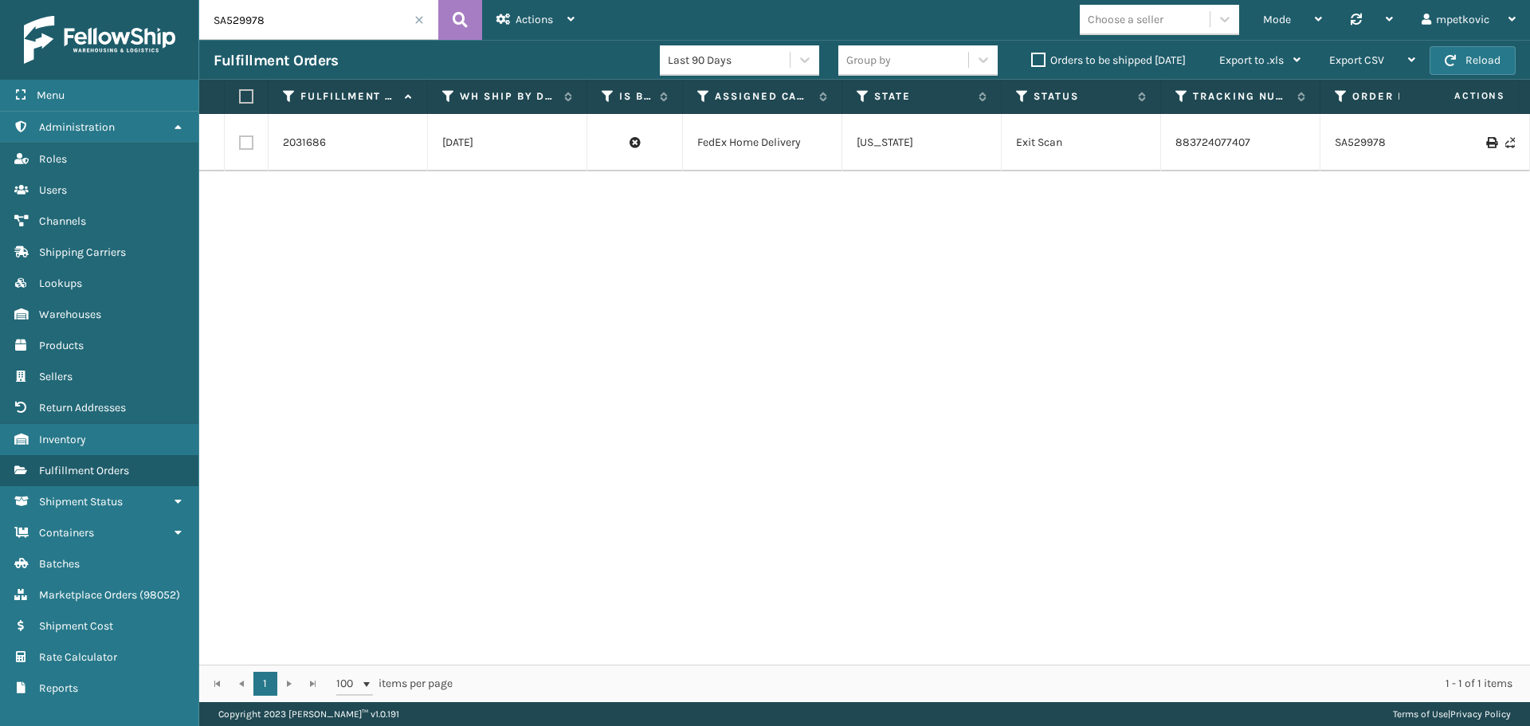
click at [304, 20] on input "SA529978" at bounding box center [318, 20] width 239 height 40
paste input "2107285"
type input "2107285"
click at [457, 20] on icon at bounding box center [460, 20] width 15 height 24
click at [305, 141] on link "2107285" at bounding box center [304, 143] width 42 height 16
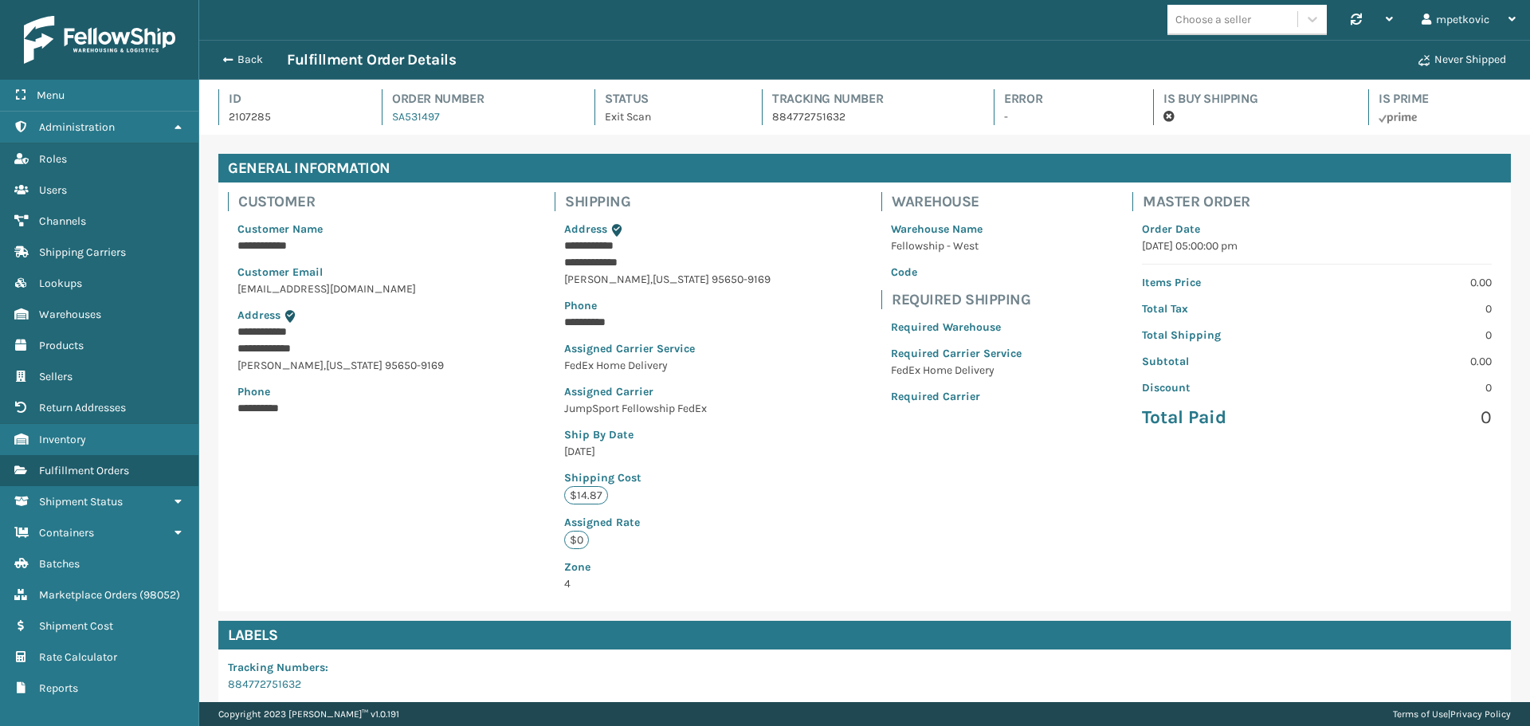
scroll to position [38, 1331]
click at [521, 341] on div "**********" at bounding box center [864, 396] width 1292 height 429
click at [487, 242] on div "**********" at bounding box center [864, 396] width 1292 height 429
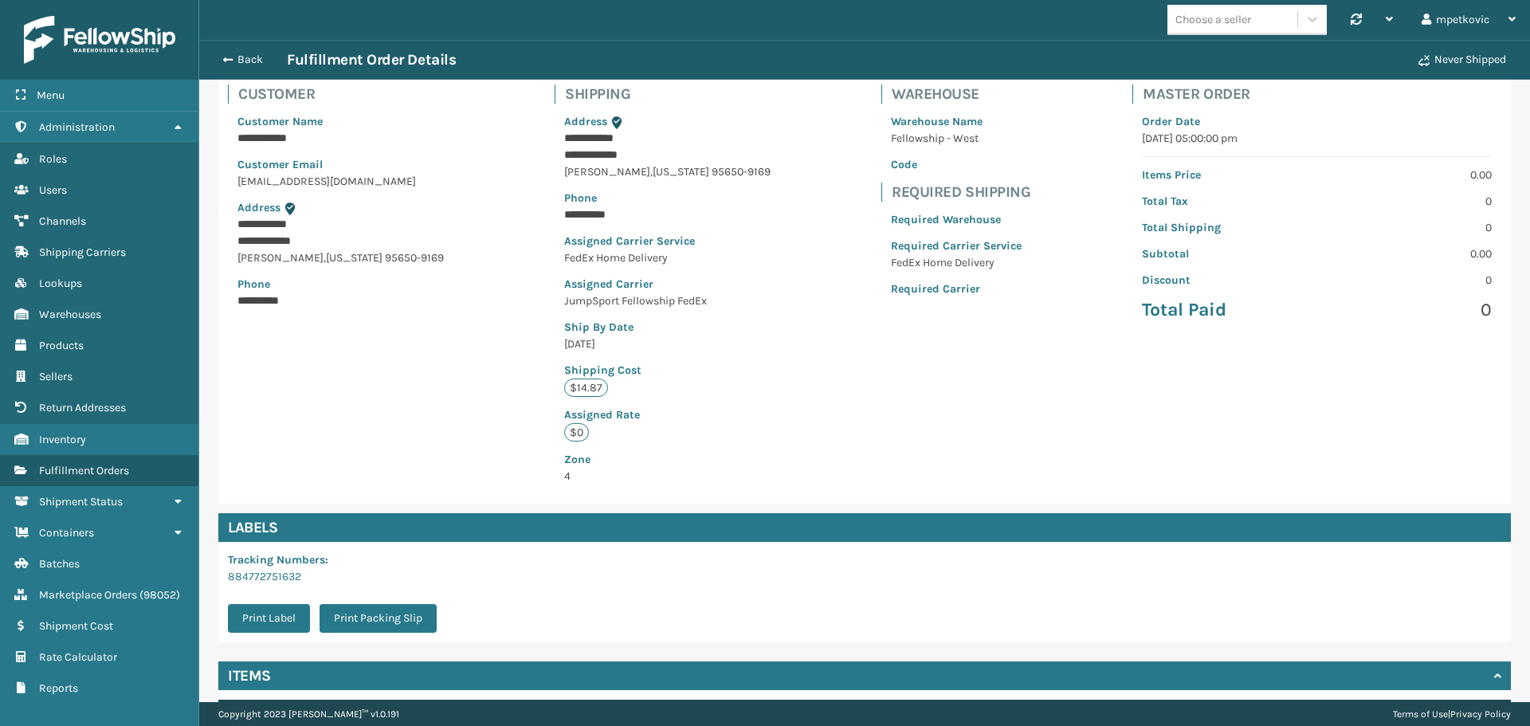
scroll to position [233, 0]
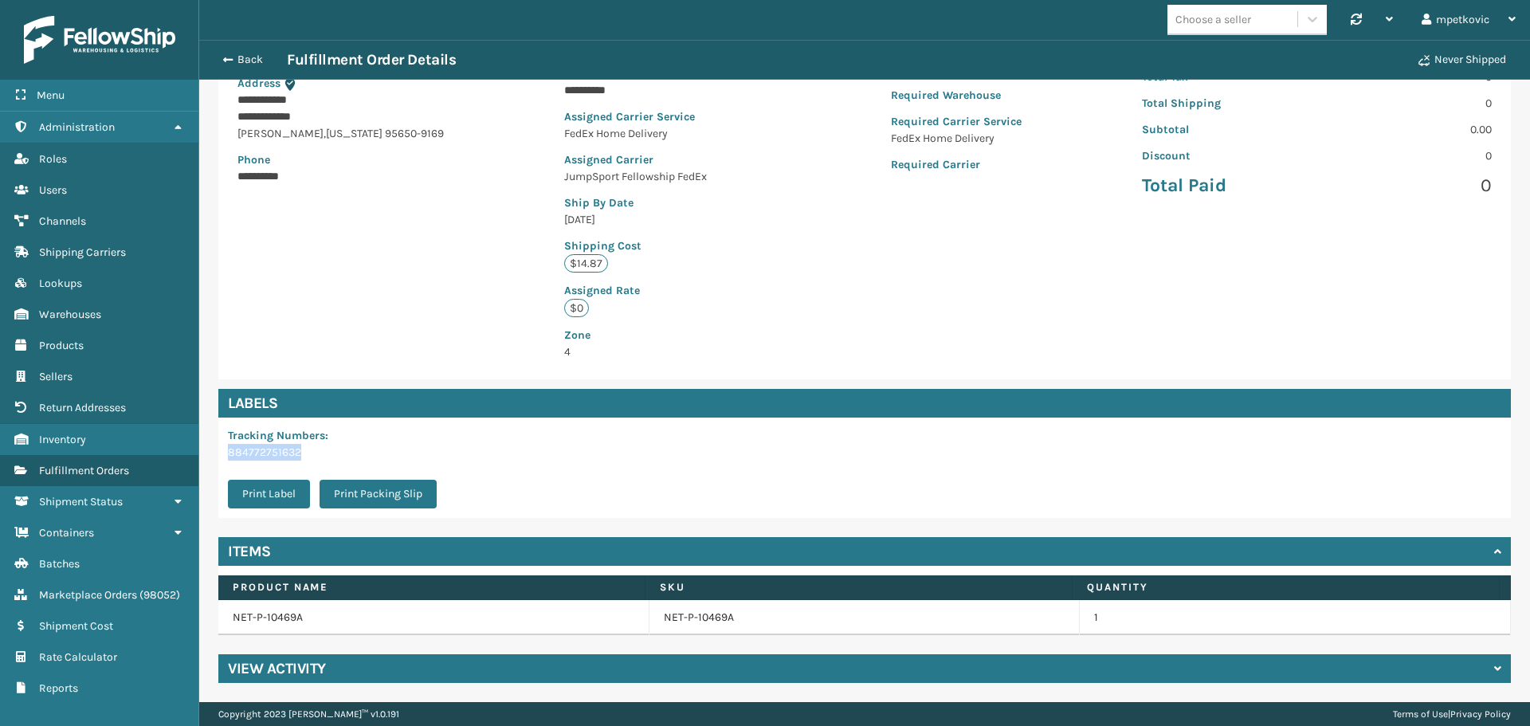
drag, startPoint x: 293, startPoint y: 454, endPoint x: 223, endPoint y: 453, distance: 70.1
click at [223, 453] on div "Tracking Numbers : 884772751632 Print Label Print Packing Slip" at bounding box center [336, 467] width 237 height 100
click at [401, 285] on div "**********" at bounding box center [864, 165] width 1292 height 429
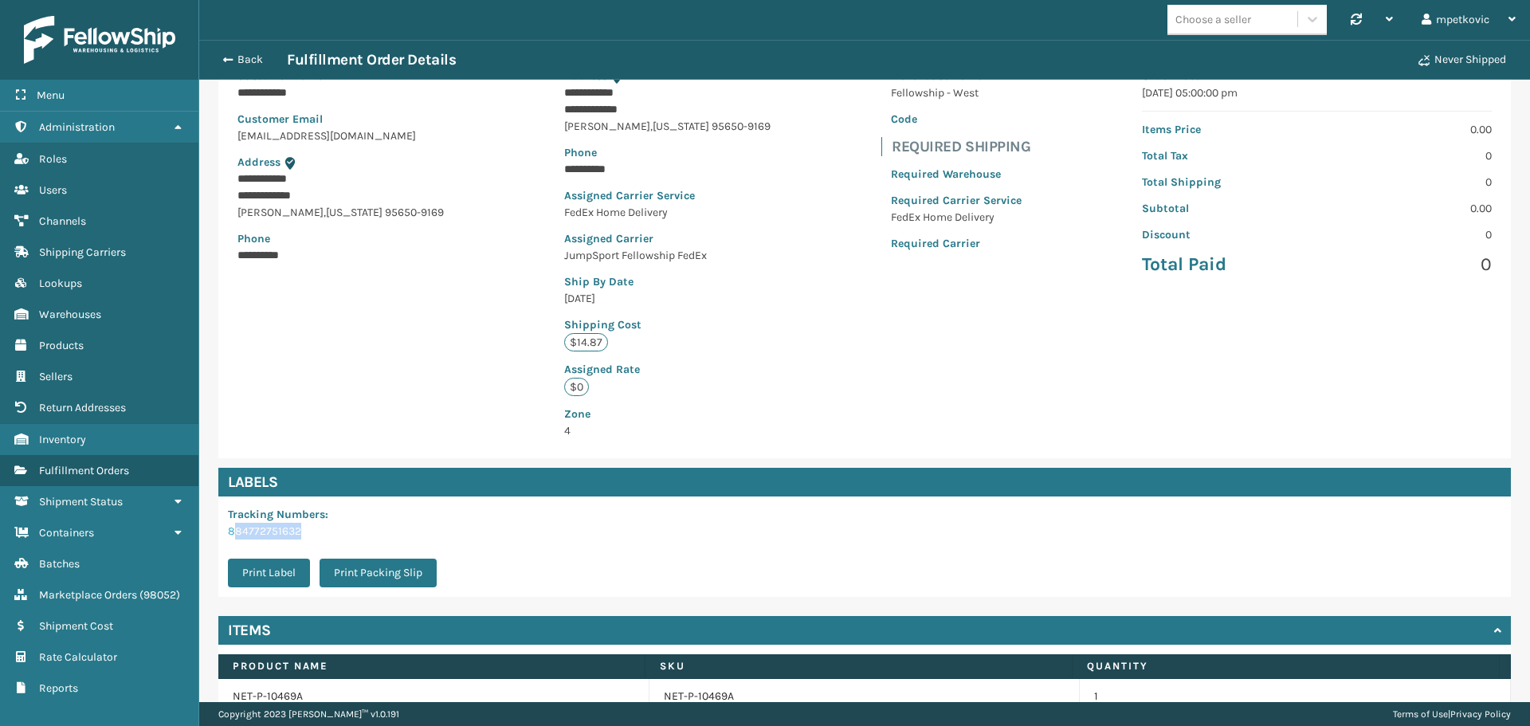
drag, startPoint x: 308, startPoint y: 533, endPoint x: 232, endPoint y: 530, distance: 75.8
click at [232, 530] on p "884772751632" at bounding box center [337, 531] width 218 height 17
drag, startPoint x: 300, startPoint y: 421, endPoint x: 307, endPoint y: 456, distance: 35.8
click at [300, 421] on div "**********" at bounding box center [864, 243] width 1292 height 429
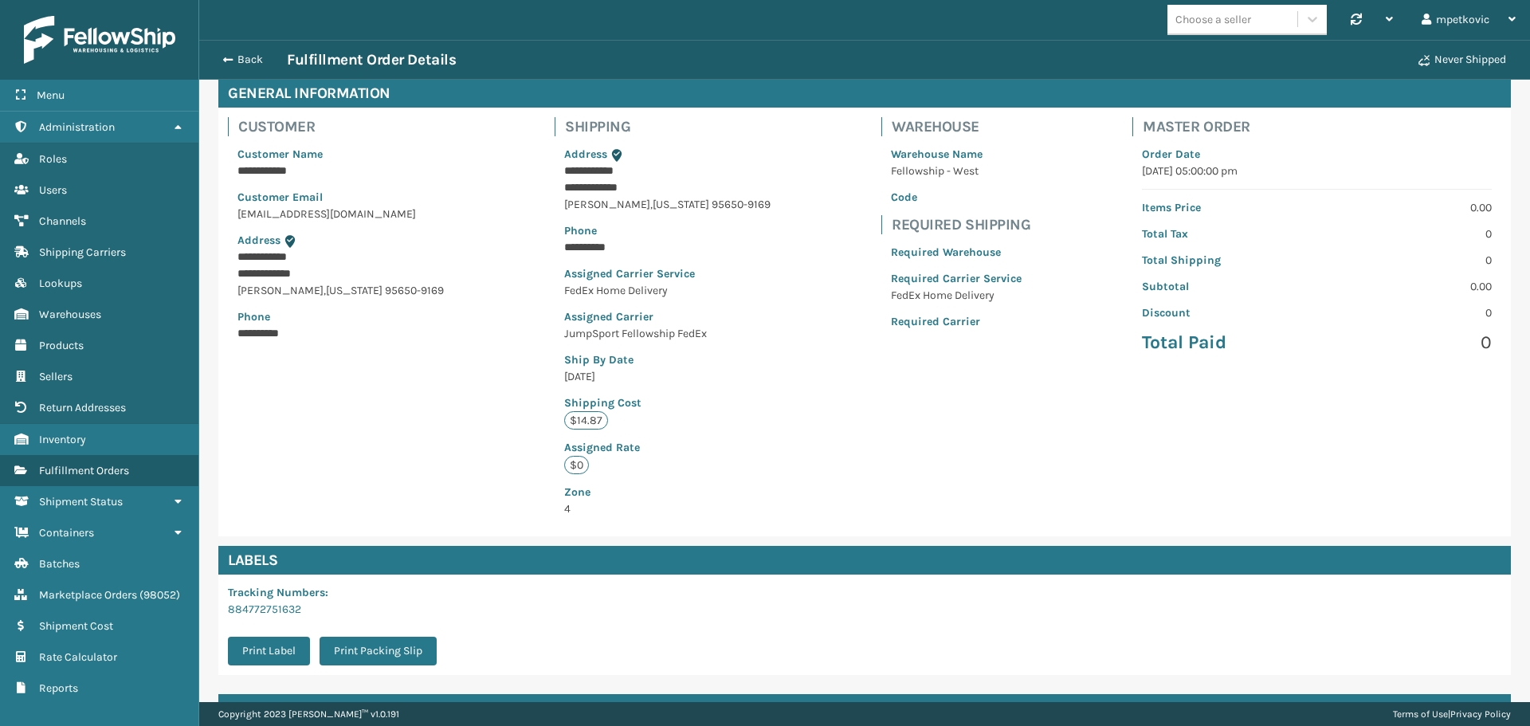
scroll to position [0, 0]
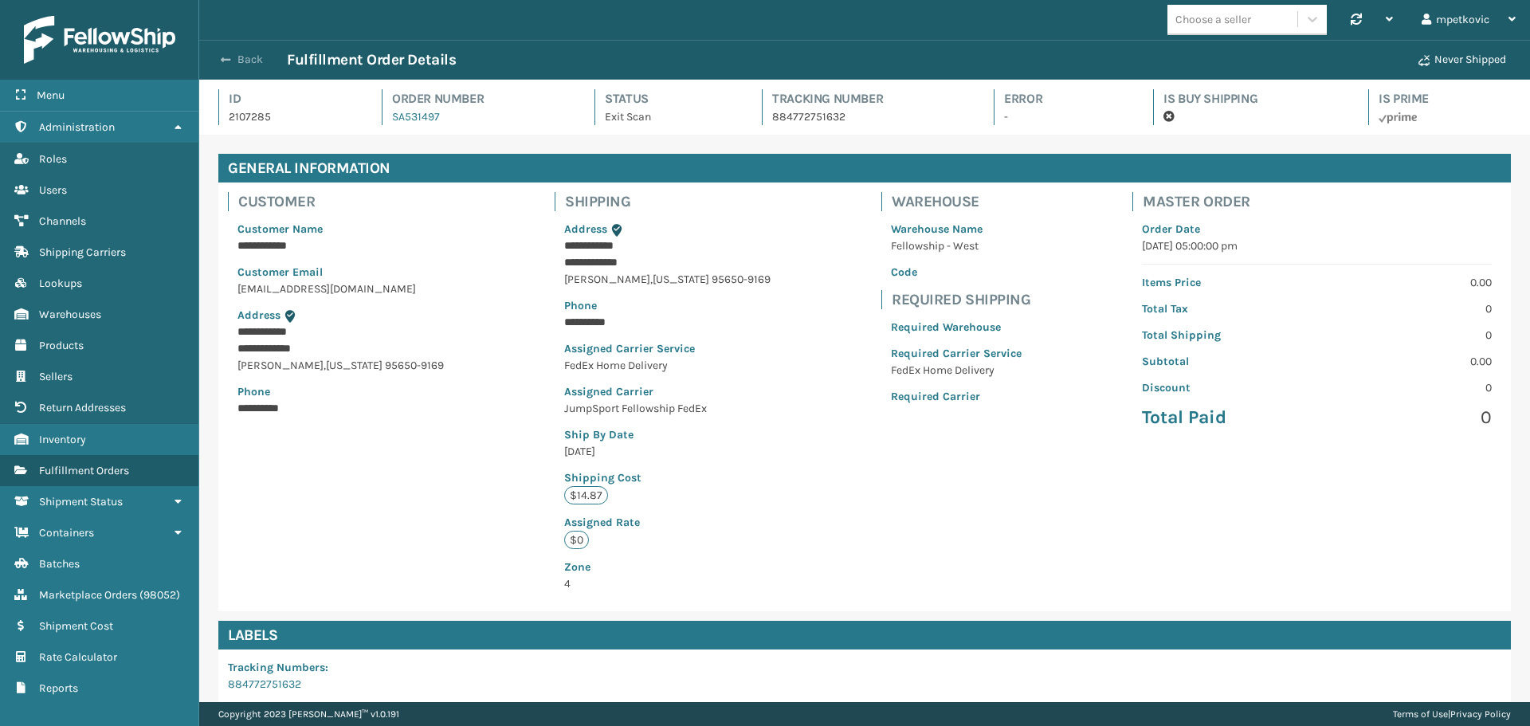
click at [245, 64] on button "Back" at bounding box center [250, 60] width 73 height 14
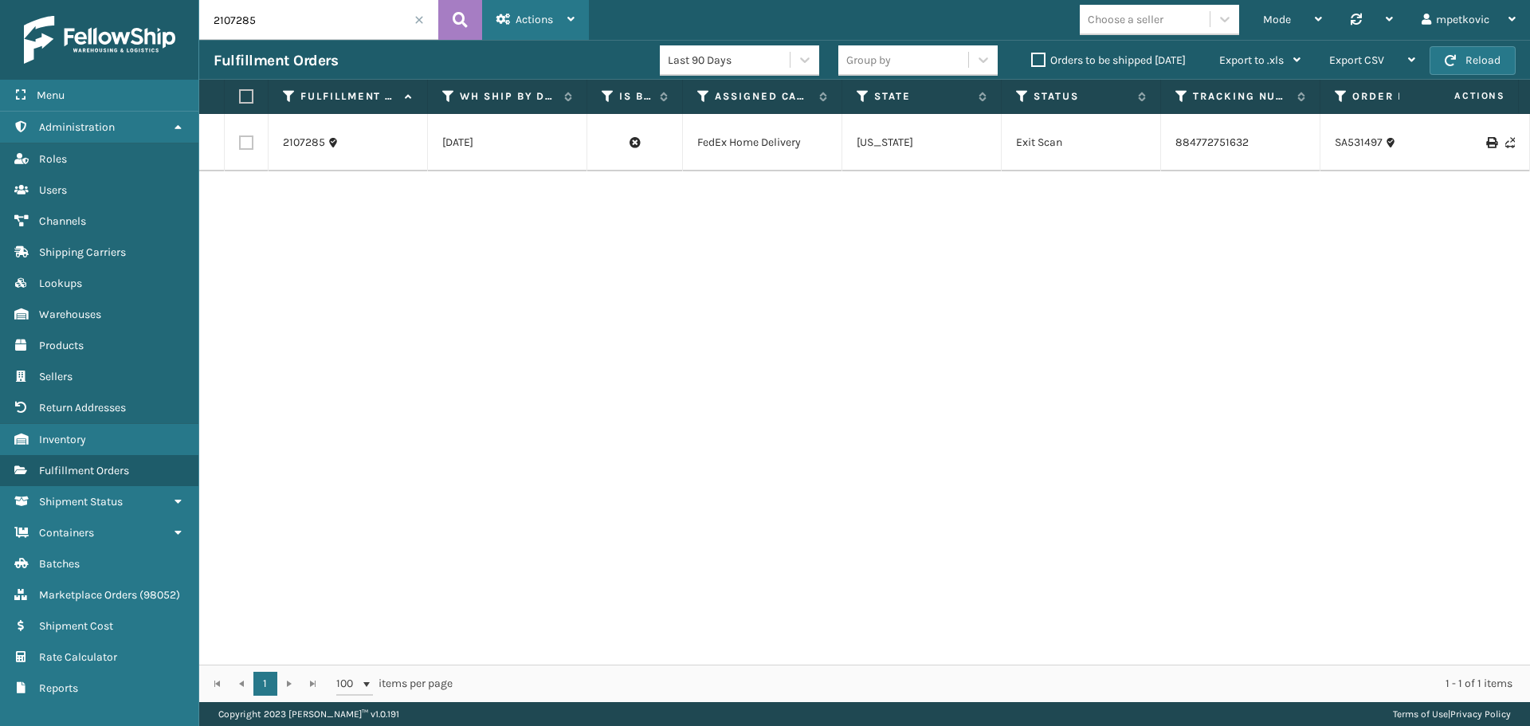
click at [510, 26] on div "Actions" at bounding box center [535, 20] width 78 height 40
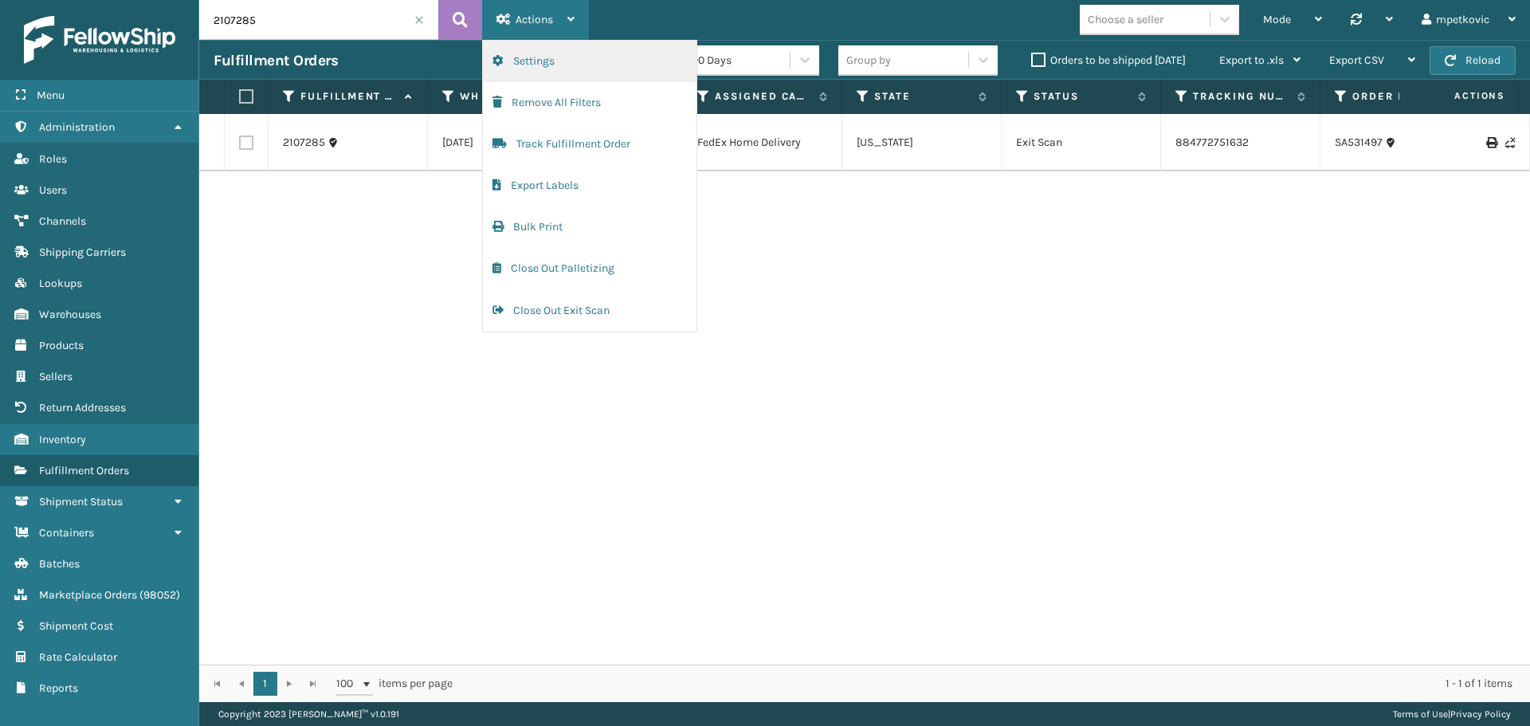
click at [553, 70] on button "Settings" at bounding box center [590, 61] width 214 height 41
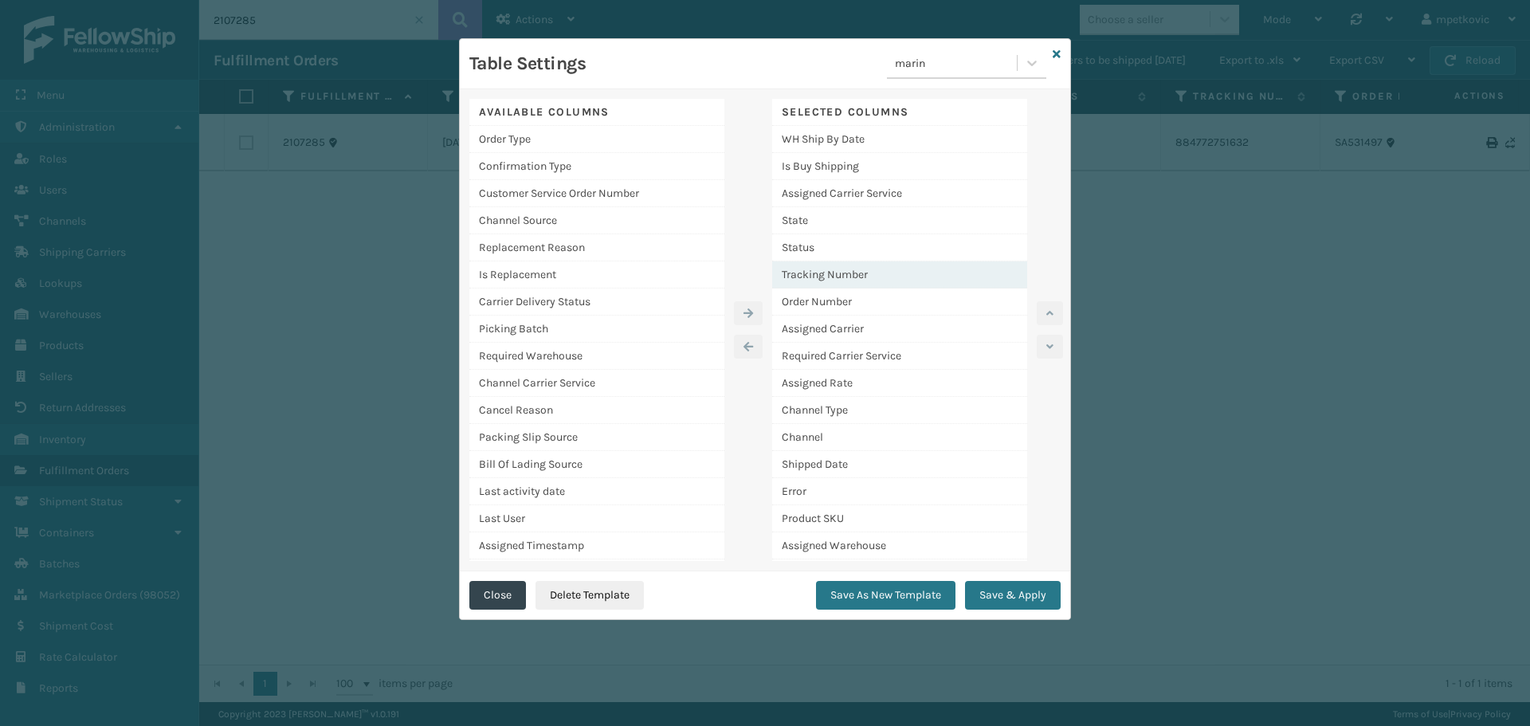
click at [898, 279] on div "Tracking Number" at bounding box center [899, 274] width 255 height 27
click at [1061, 311] on button "button" at bounding box center [1050, 313] width 26 height 24
click at [1050, 311] on icon "button" at bounding box center [1049, 313] width 7 height 11
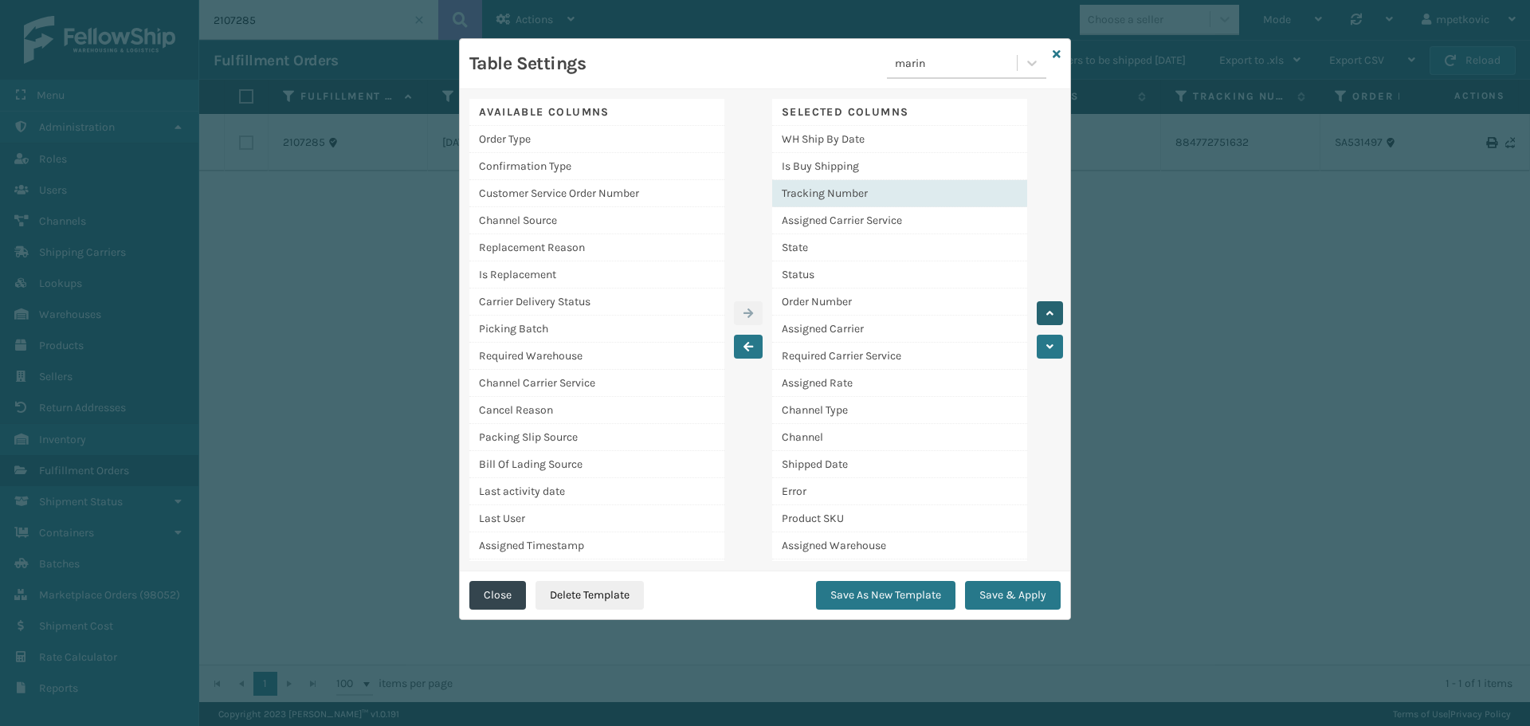
click at [1050, 311] on icon "button" at bounding box center [1049, 313] width 7 height 11
click at [1040, 602] on button "Save & Apply" at bounding box center [1013, 595] width 96 height 29
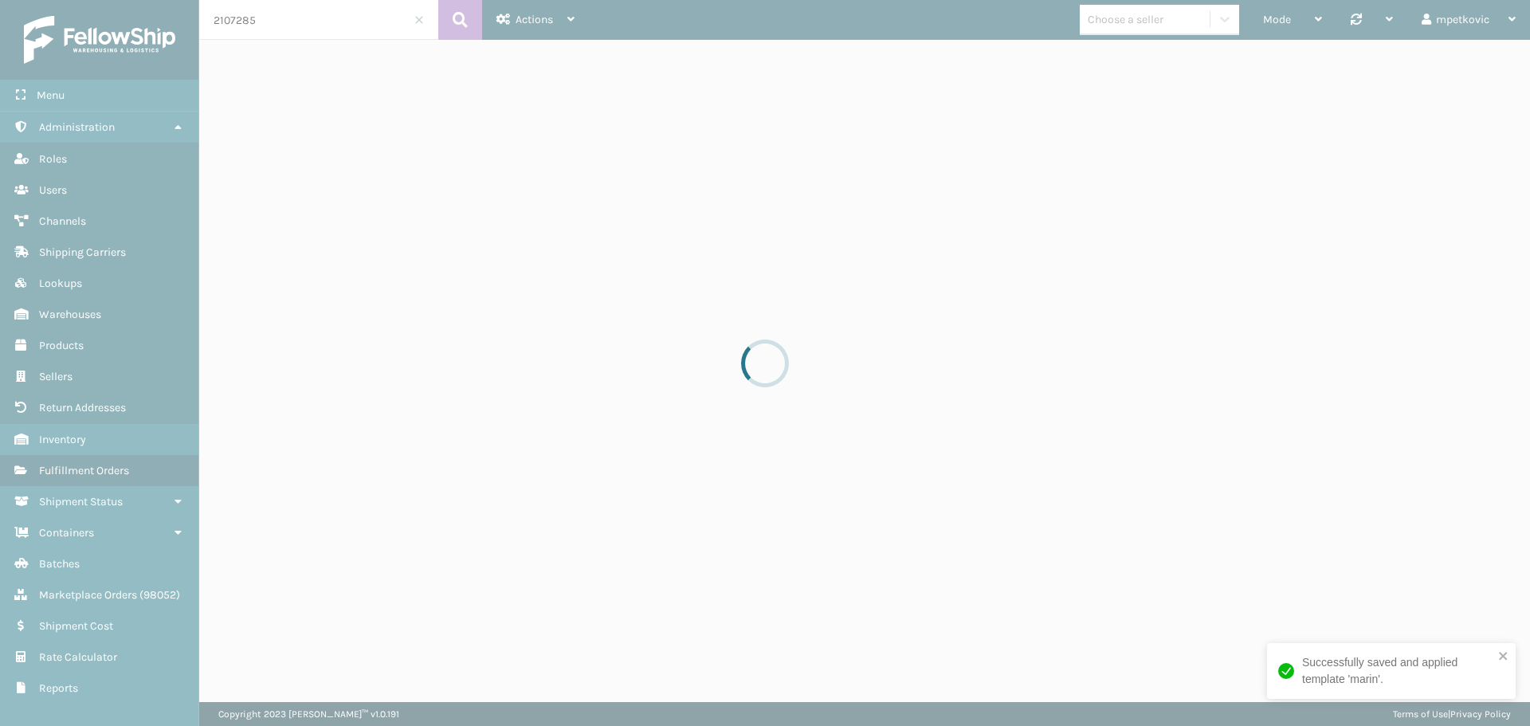
click at [1001, 339] on div at bounding box center [765, 363] width 1530 height 726
click at [1323, 643] on div "Successfully saved and applied template 'marin'." at bounding box center [1391, 671] width 249 height 56
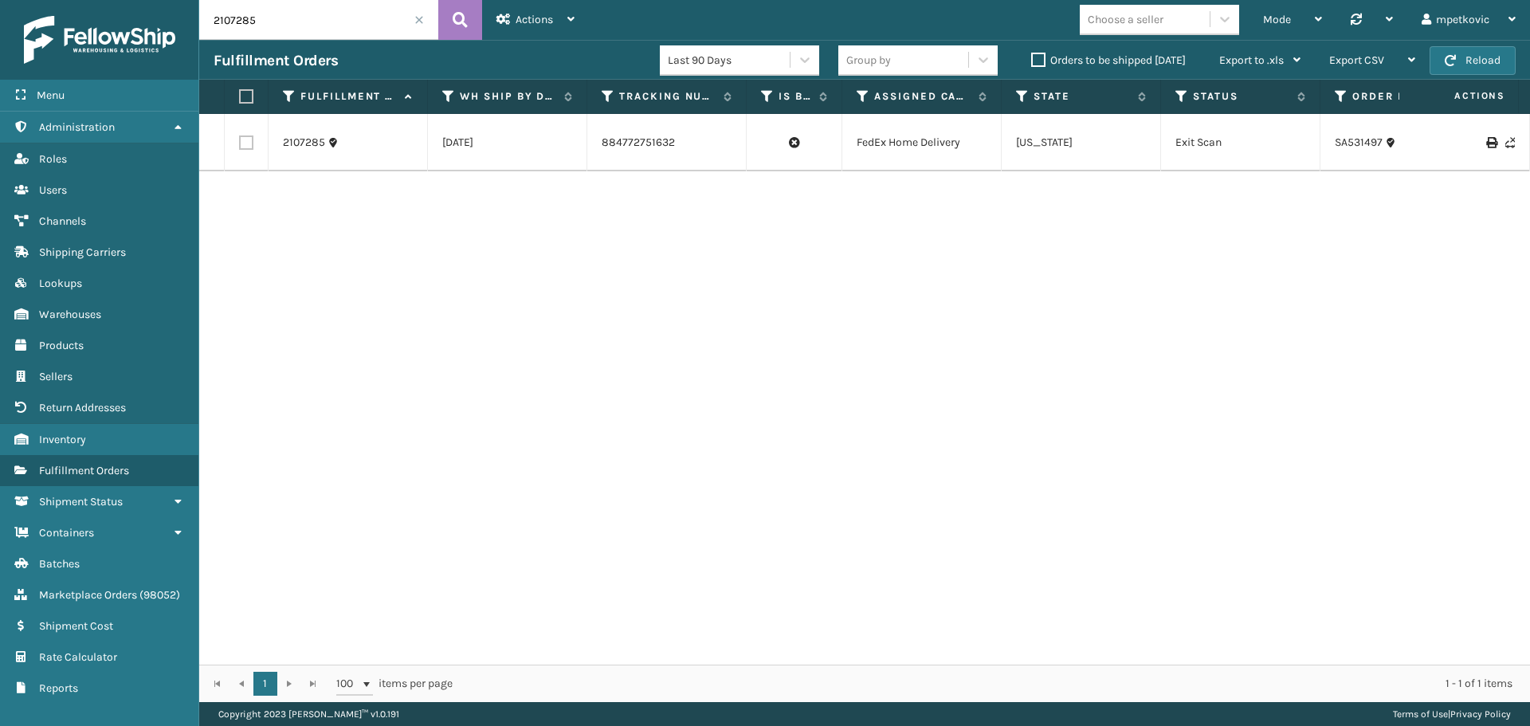
click at [910, 365] on div "2107285 [DATE] 884772751632 FedEx Home Delivery [US_STATE] Exit Scan SA531497 J…" at bounding box center [864, 389] width 1331 height 551
click at [607, 97] on icon at bounding box center [608, 96] width 13 height 14
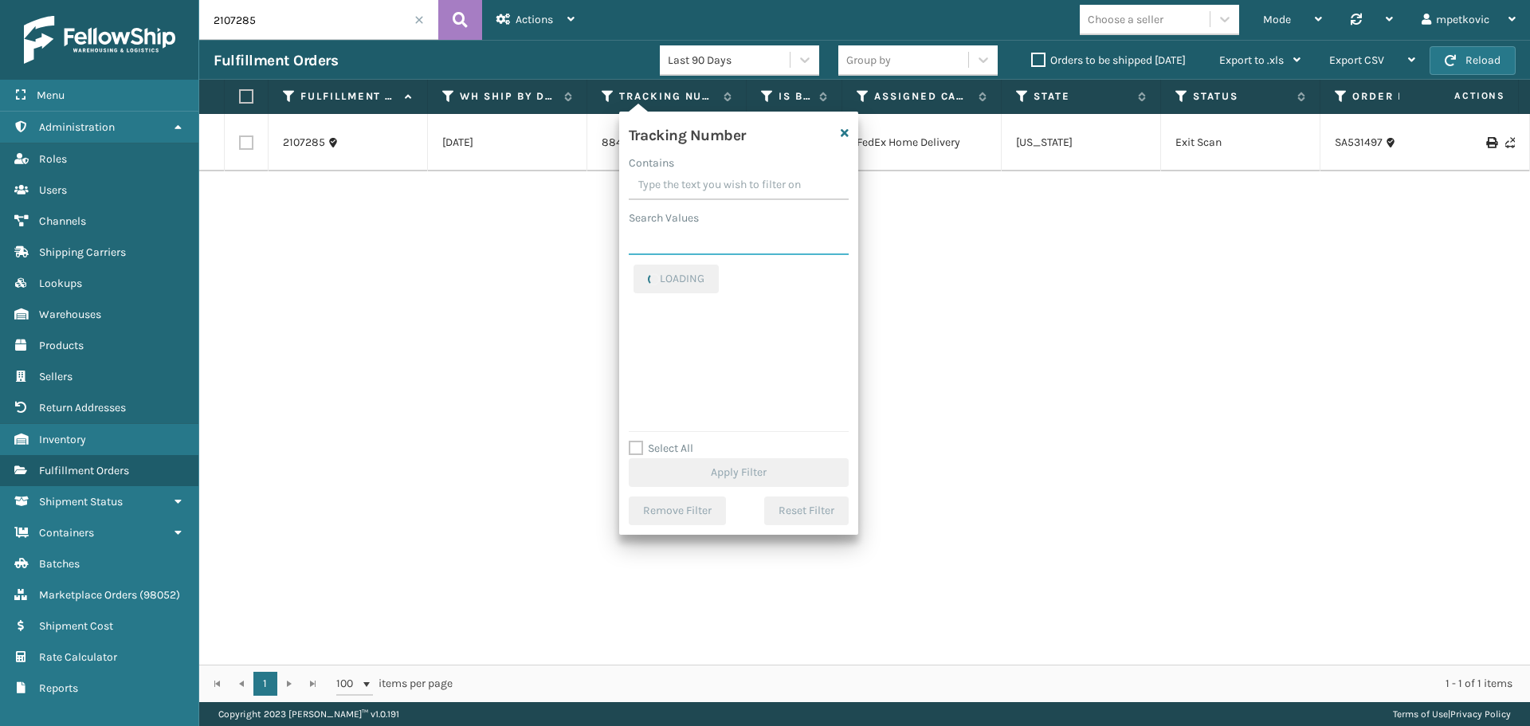
click at [685, 237] on input "Search Values" at bounding box center [739, 240] width 220 height 29
paste input "882609246882"
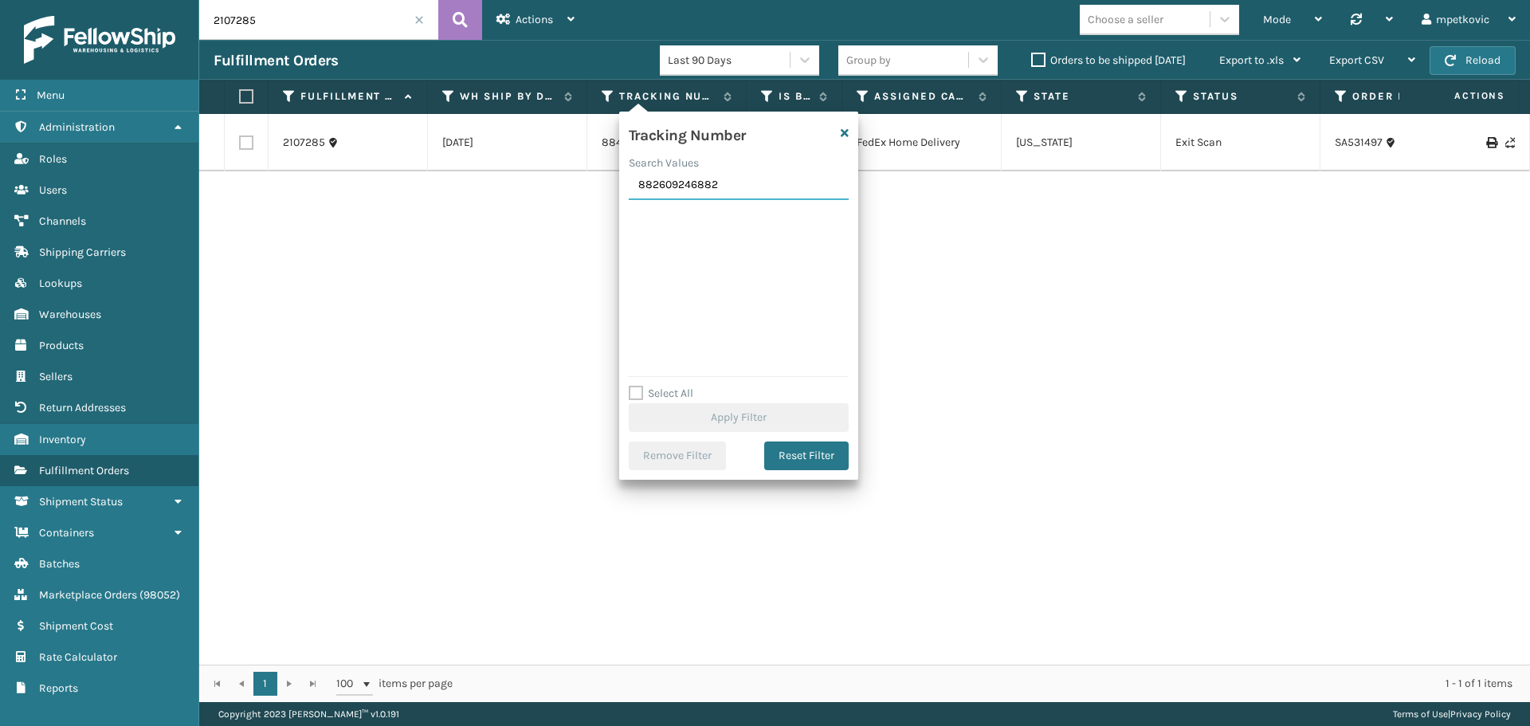
click at [641, 177] on input "882609246882" at bounding box center [739, 185] width 220 height 29
type input "882609246882"
click at [841, 134] on icon "button" at bounding box center [845, 132] width 8 height 11
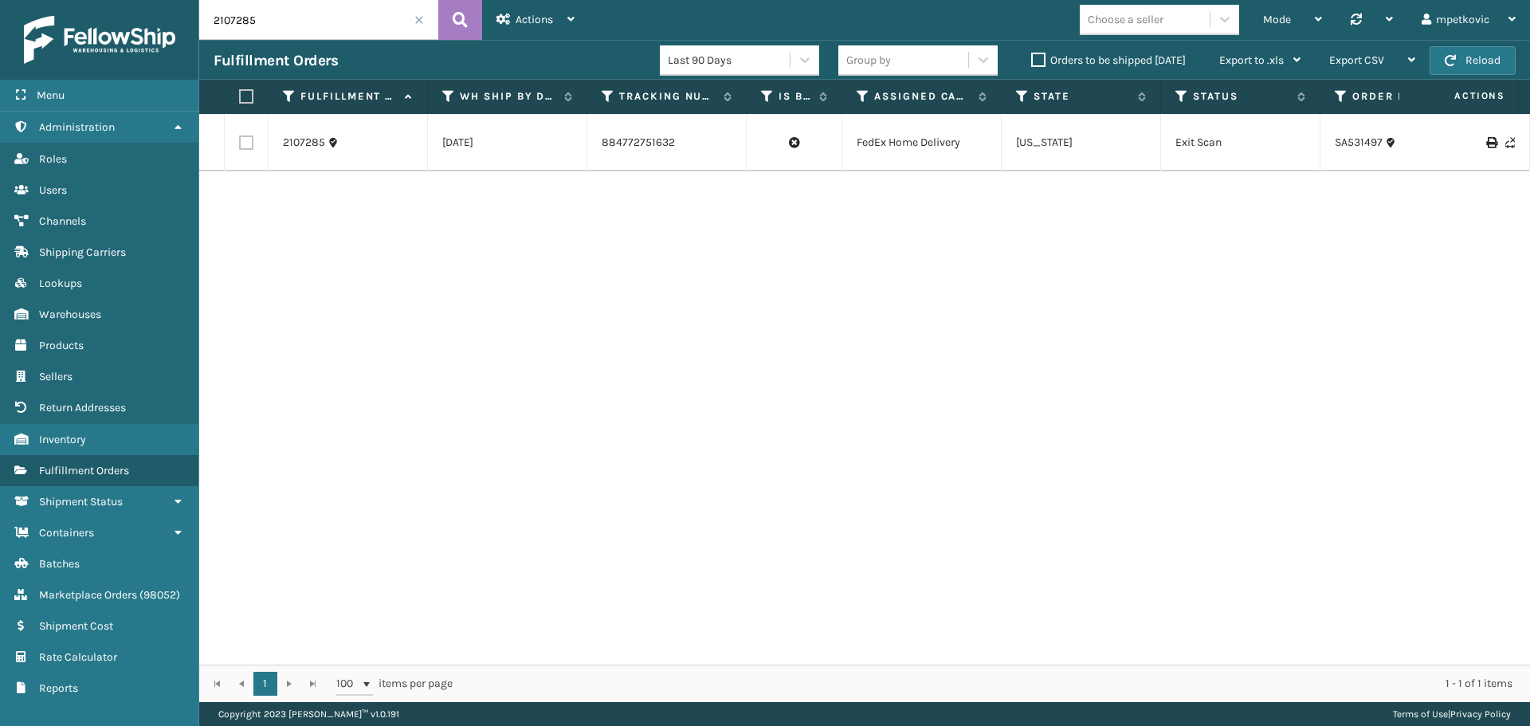
click at [575, 392] on div "2107285 [DATE] 884772751632 FedEx Home Delivery [US_STATE] Exit Scan SA531497 J…" at bounding box center [864, 389] width 1331 height 551
click at [289, 140] on link "2107285" at bounding box center [304, 143] width 42 height 16
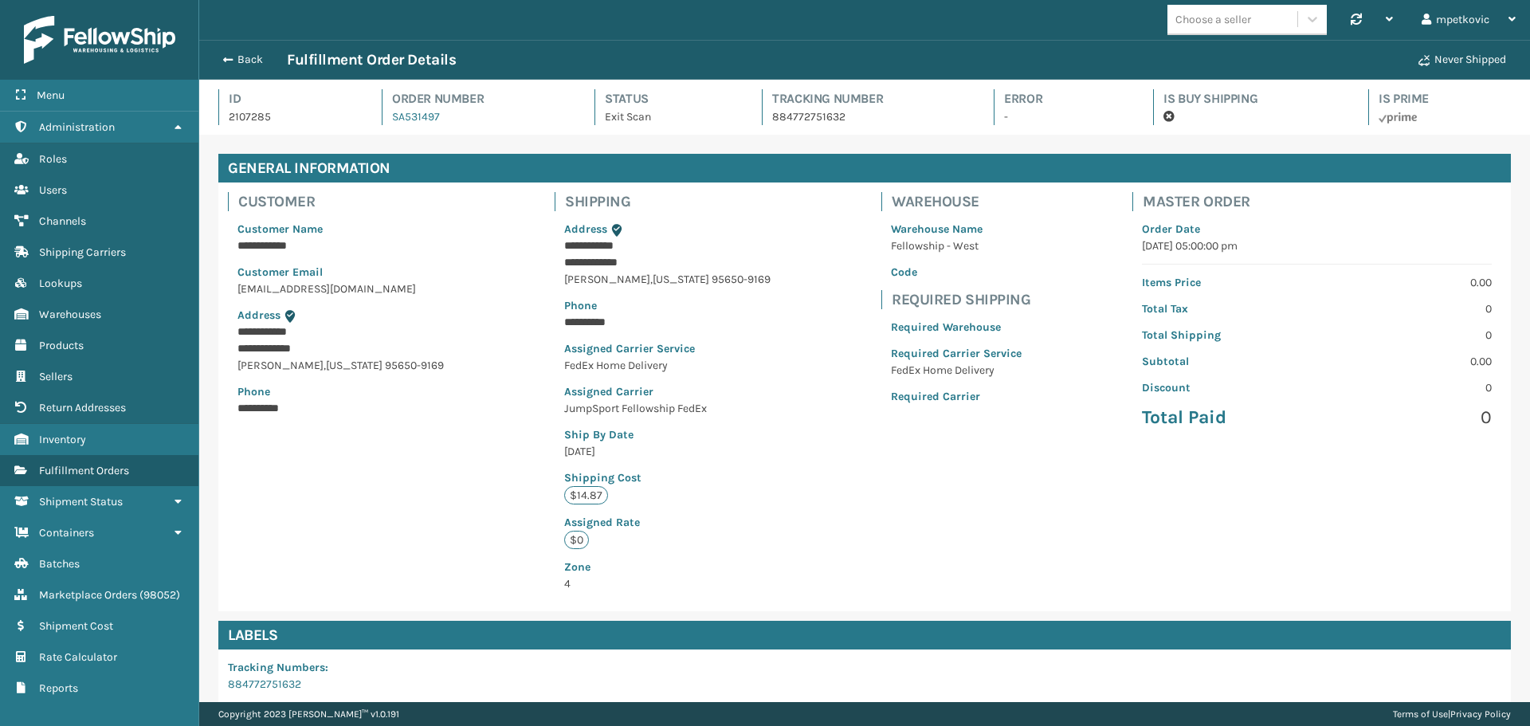
scroll to position [80, 0]
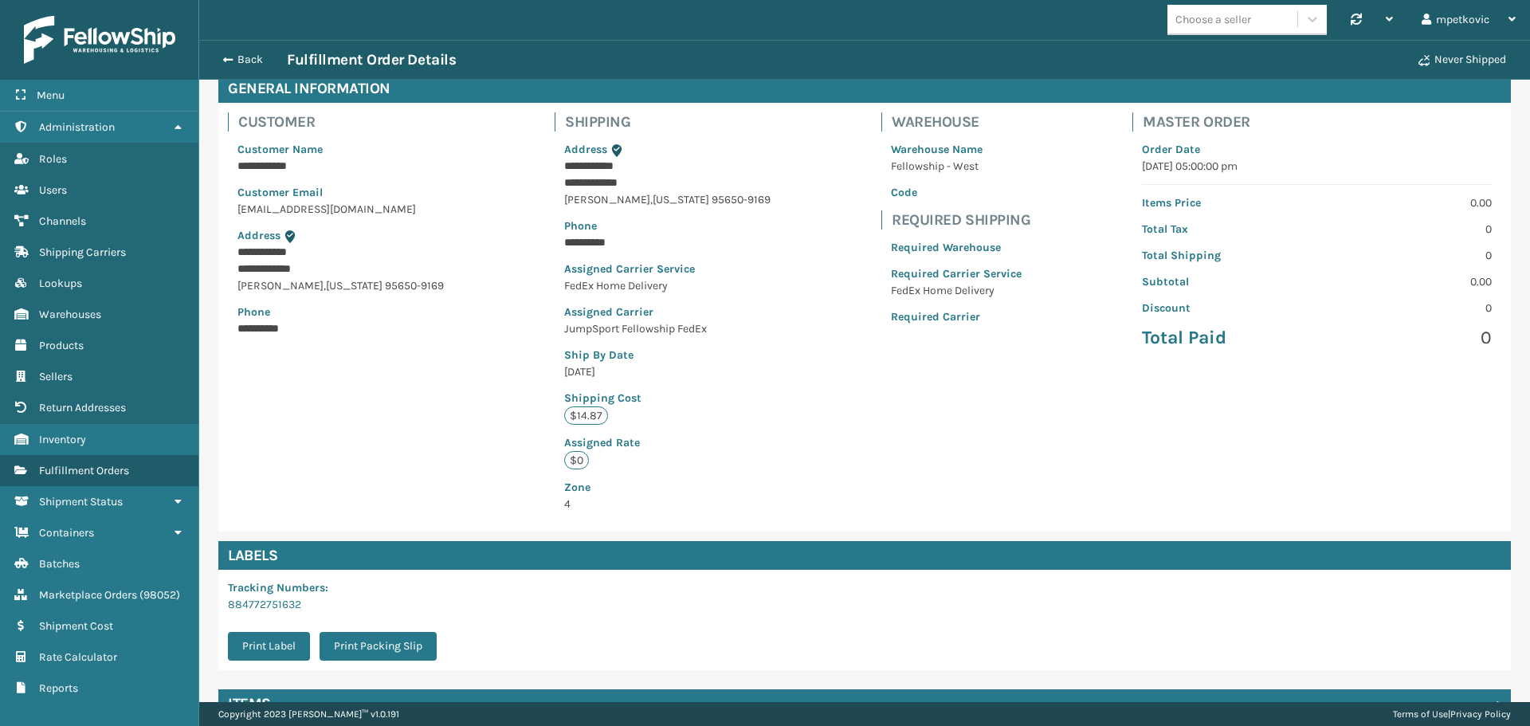
click at [500, 417] on div "**********" at bounding box center [864, 317] width 1292 height 429
click at [511, 405] on div "**********" at bounding box center [864, 317] width 1292 height 429
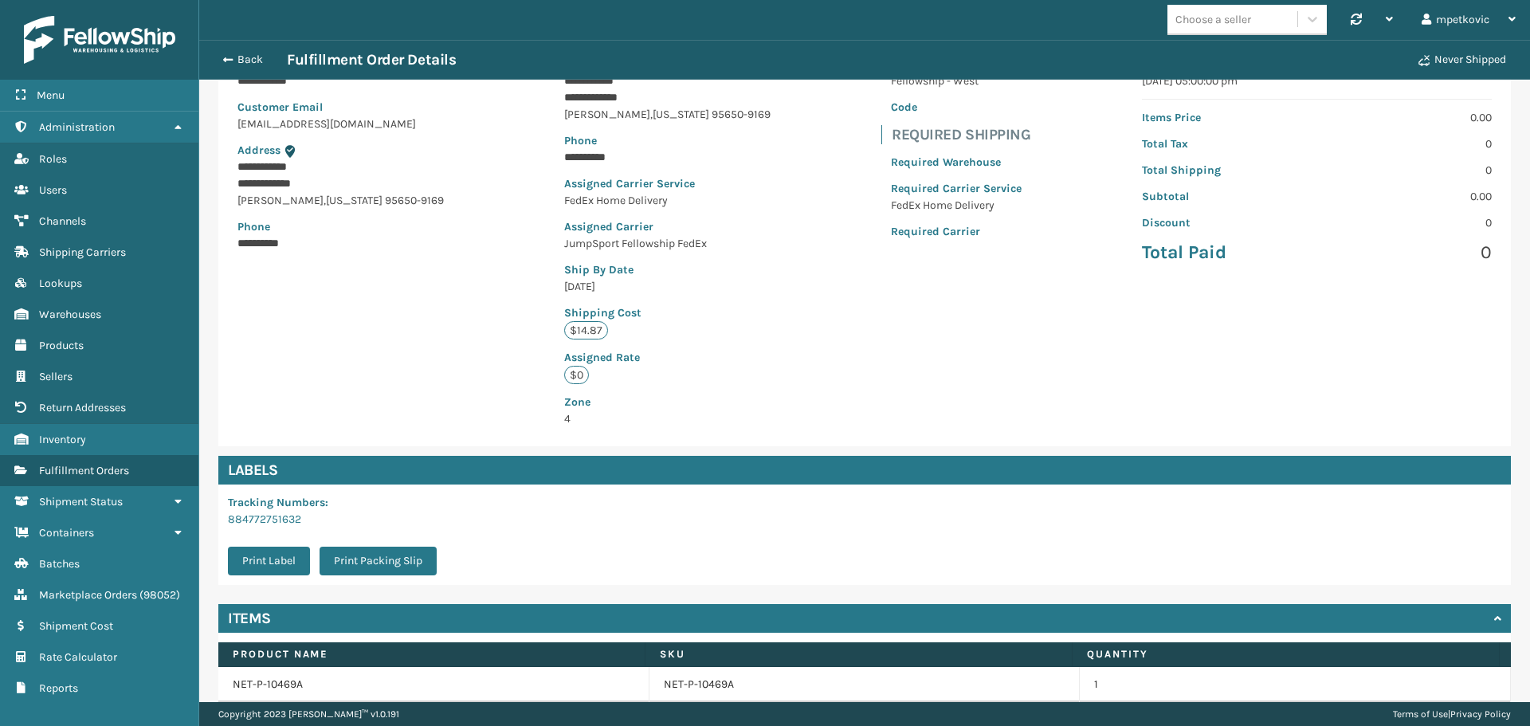
scroll to position [233, 0]
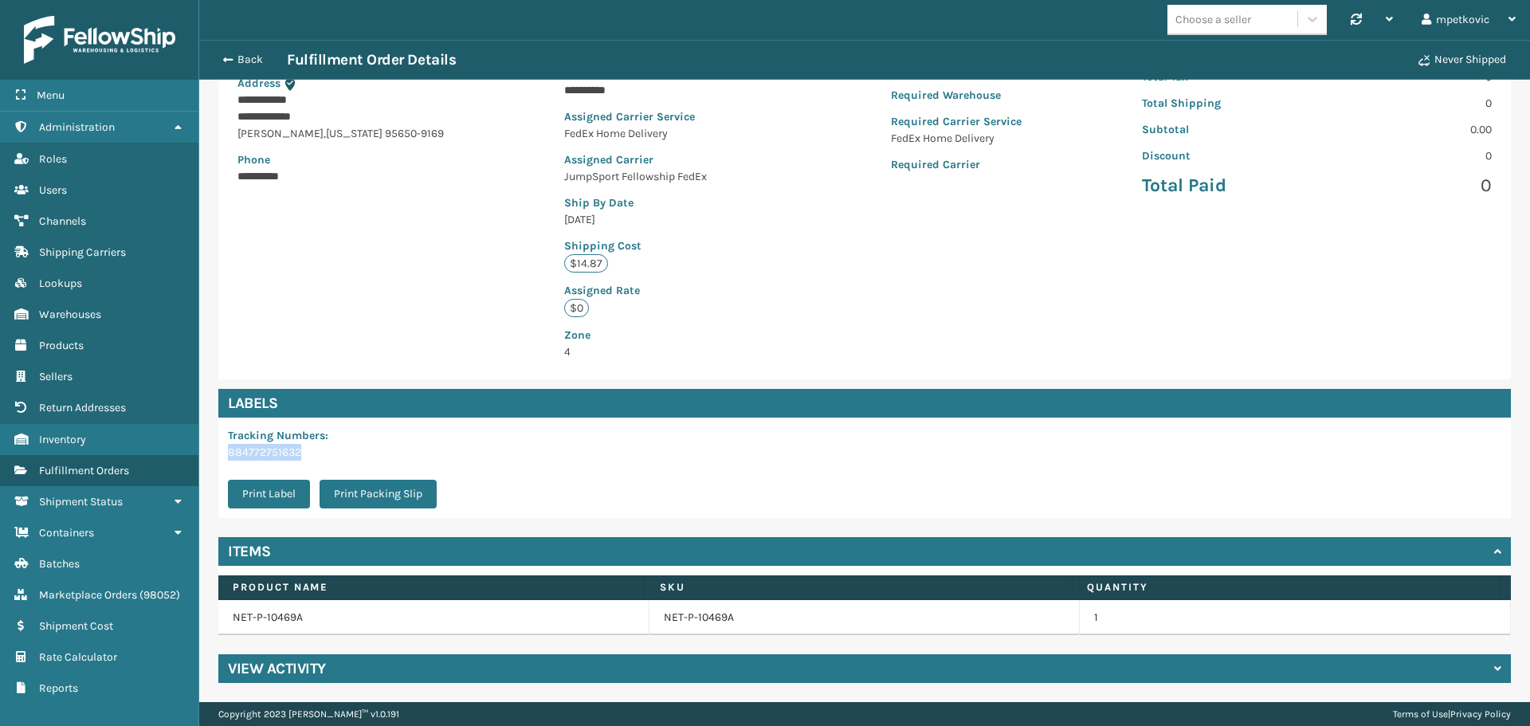
drag, startPoint x: 306, startPoint y: 452, endPoint x: 224, endPoint y: 453, distance: 82.1
click at [224, 453] on div "Tracking Numbers : 884772751632 Print Label Print Packing Slip" at bounding box center [336, 467] width 237 height 100
copy link "884772751632"
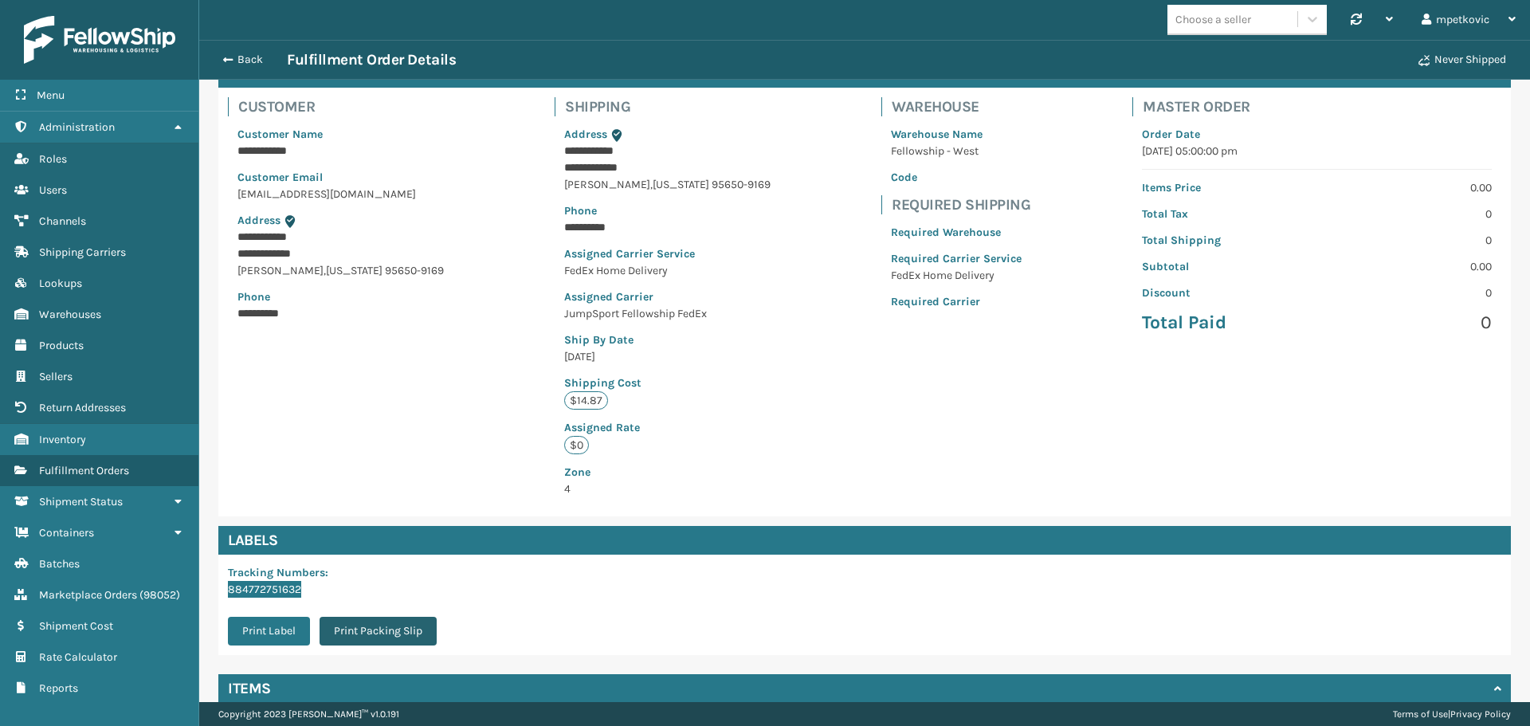
scroll to position [159, 0]
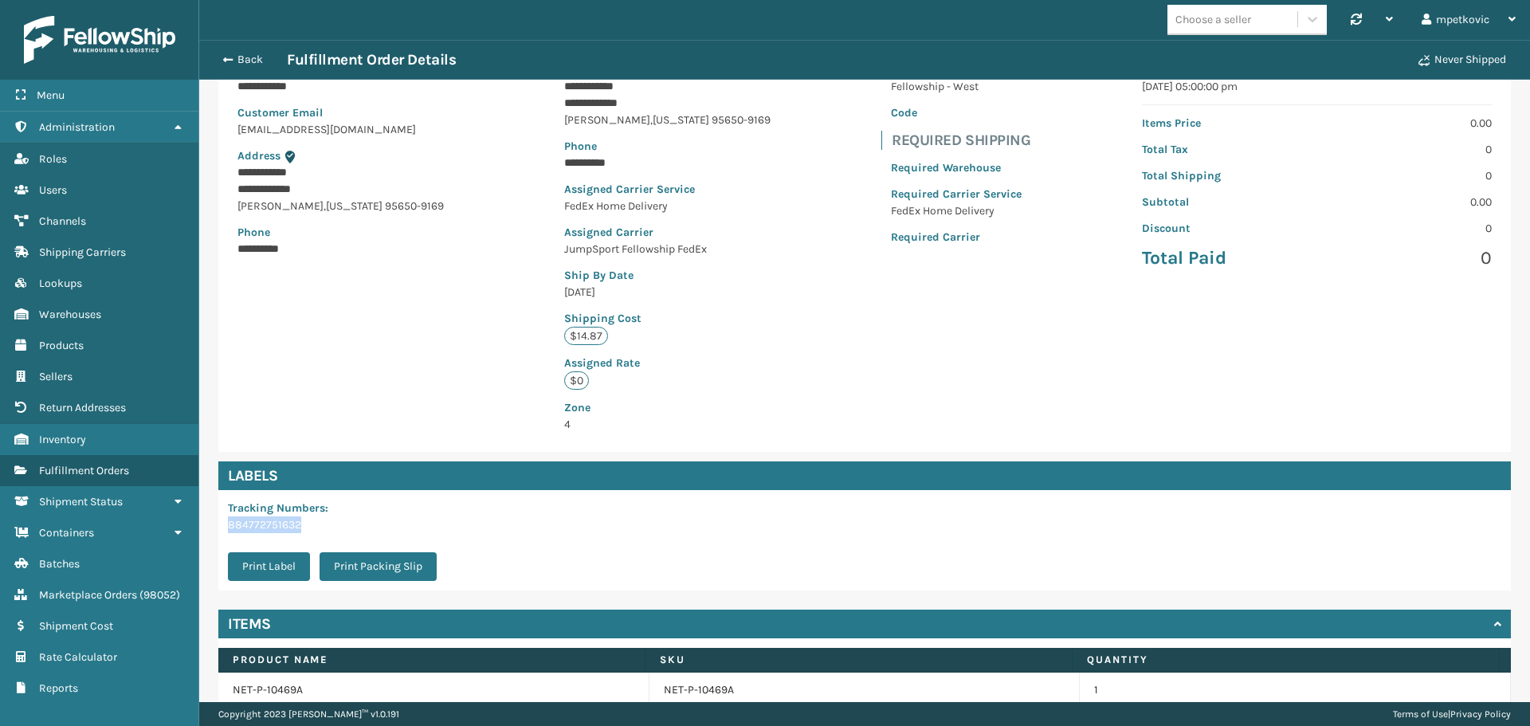
click at [323, 529] on p "884772751632" at bounding box center [337, 524] width 218 height 17
drag, startPoint x: 306, startPoint y: 524, endPoint x: 225, endPoint y: 524, distance: 81.3
click at [225, 524] on div "Tracking Numbers : 884772751632 Print Label Print Packing Slip" at bounding box center [336, 540] width 237 height 100
copy link "884772751632"
click at [412, 385] on div "**********" at bounding box center [864, 237] width 1292 height 429
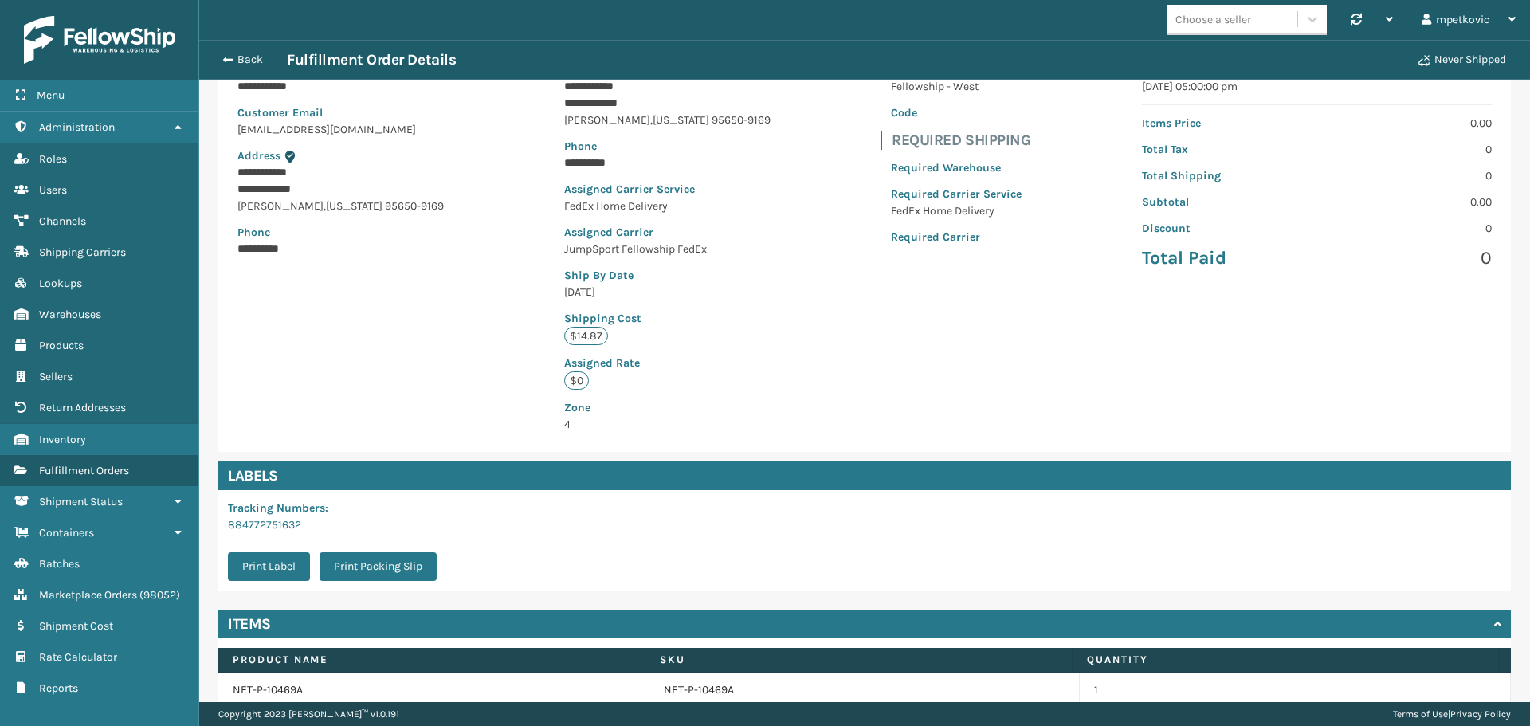
scroll to position [0, 0]
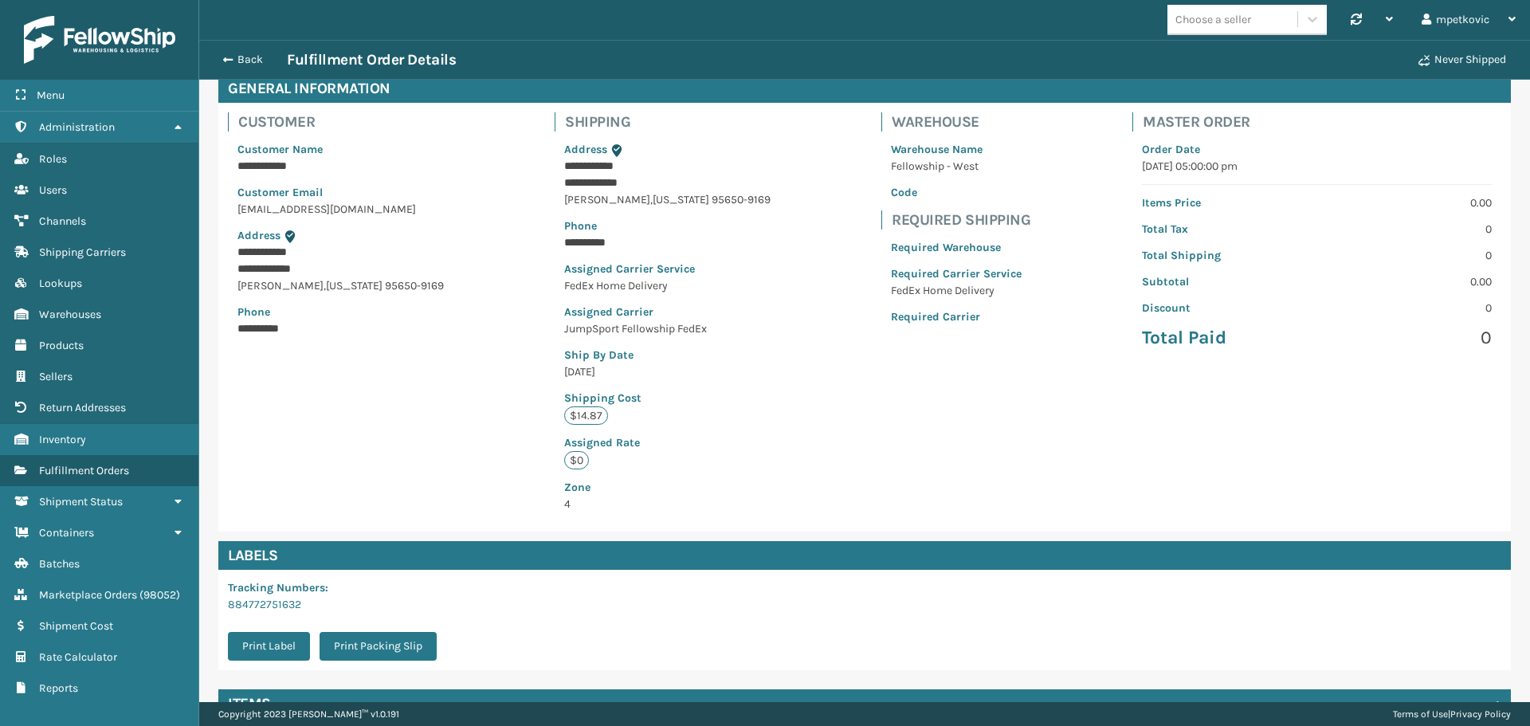
click at [440, 324] on div "**********" at bounding box center [864, 317] width 1292 height 429
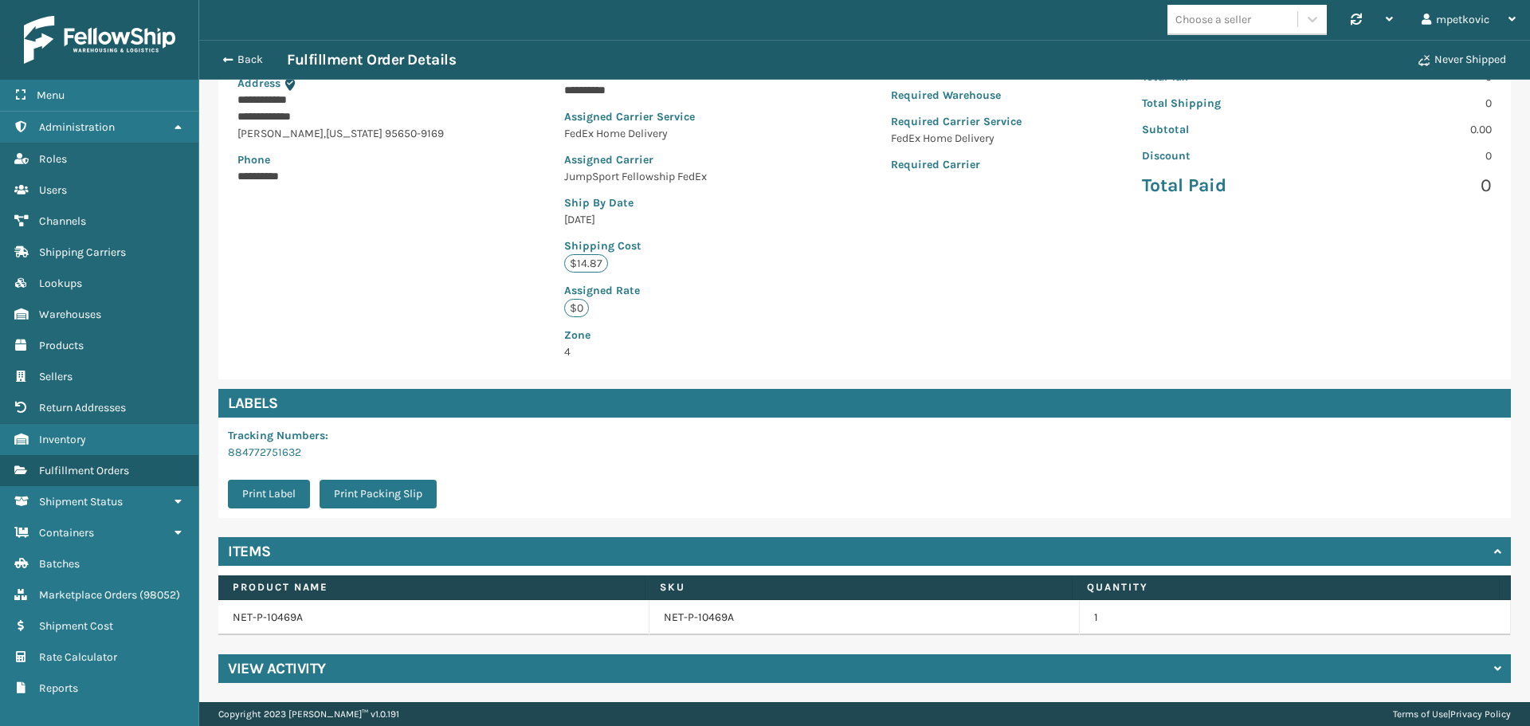
click at [529, 678] on div "View Activity" at bounding box center [864, 668] width 1292 height 29
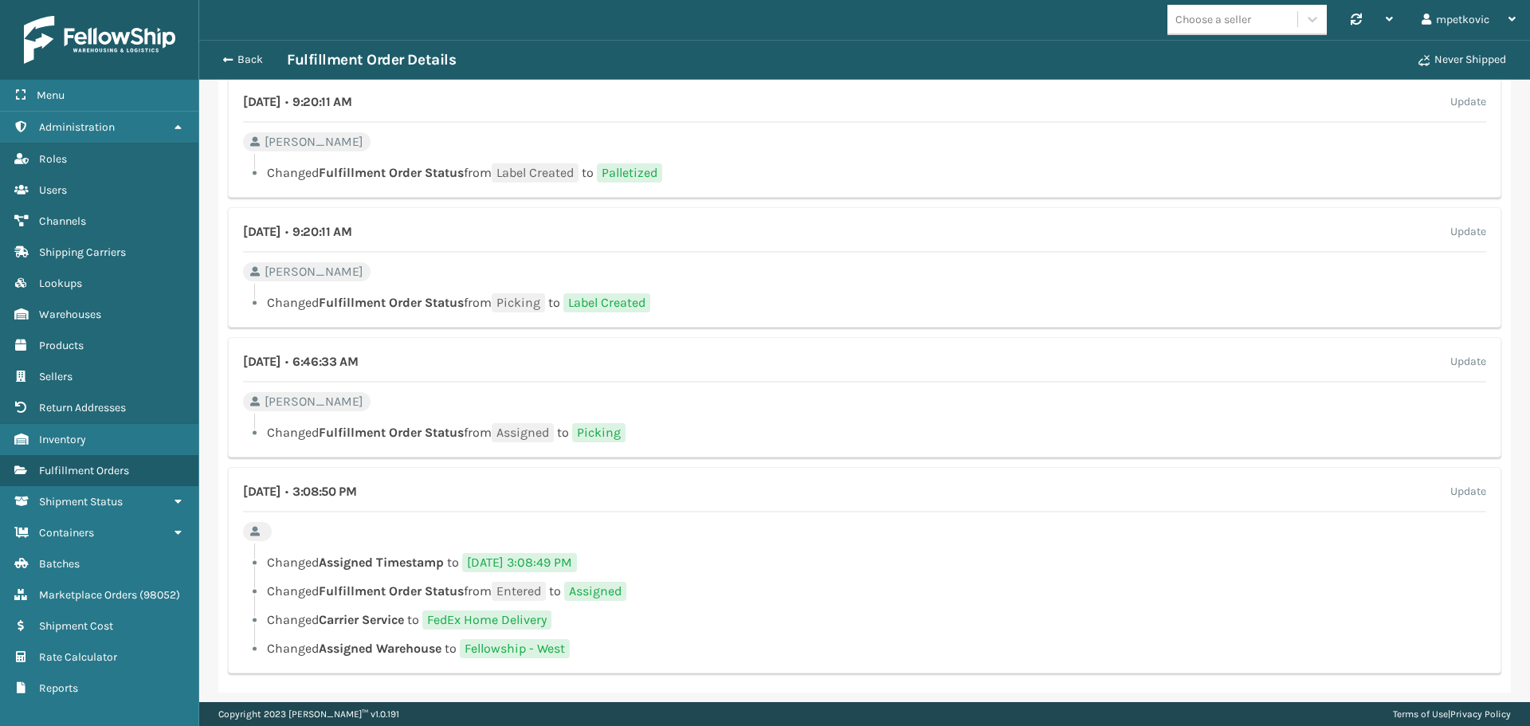
scroll to position [987, 0]
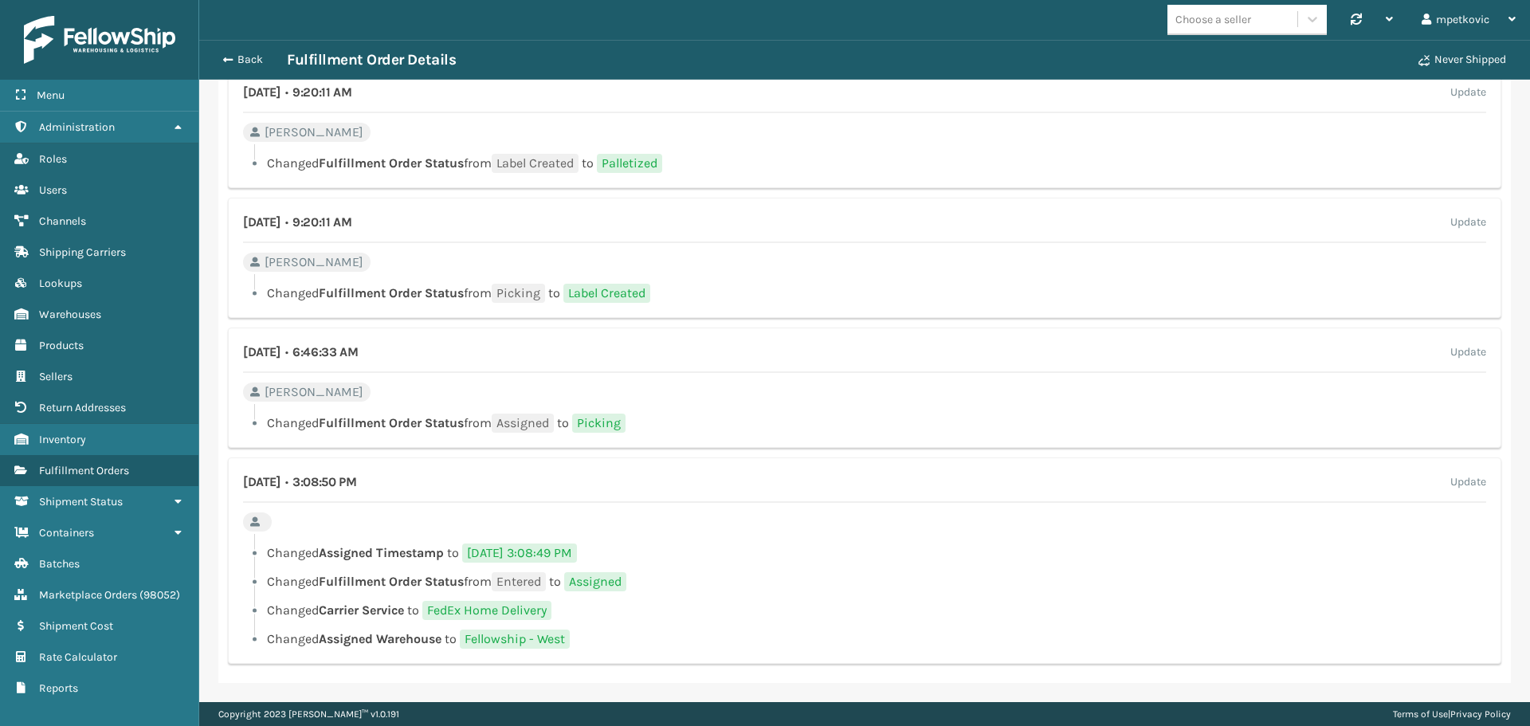
click at [729, 547] on li "Changed Assigned Timestamp to [DATE] 3:08:49 PM" at bounding box center [864, 552] width 1243 height 19
click at [727, 532] on div "[DATE] • 3:08:50 PM Update Changed Assigned Timestamp to [DATE] 3:08:49 PM Chan…" at bounding box center [864, 560] width 1273 height 206
click at [710, 469] on div "[DATE] • 3:08:50 PM Update Changed Assigned Timestamp to [DATE] 3:08:49 PM Chan…" at bounding box center [864, 560] width 1273 height 206
click at [696, 472] on div "[DATE] • 3:08:50 PM Update Changed Assigned Timestamp to [DATE] 3:08:49 PM Chan…" at bounding box center [864, 560] width 1273 height 206
click at [744, 471] on div "[DATE] • 3:08:50 PM Update Changed Assigned Timestamp to [DATE] 3:08:49 PM Chan…" at bounding box center [864, 560] width 1273 height 206
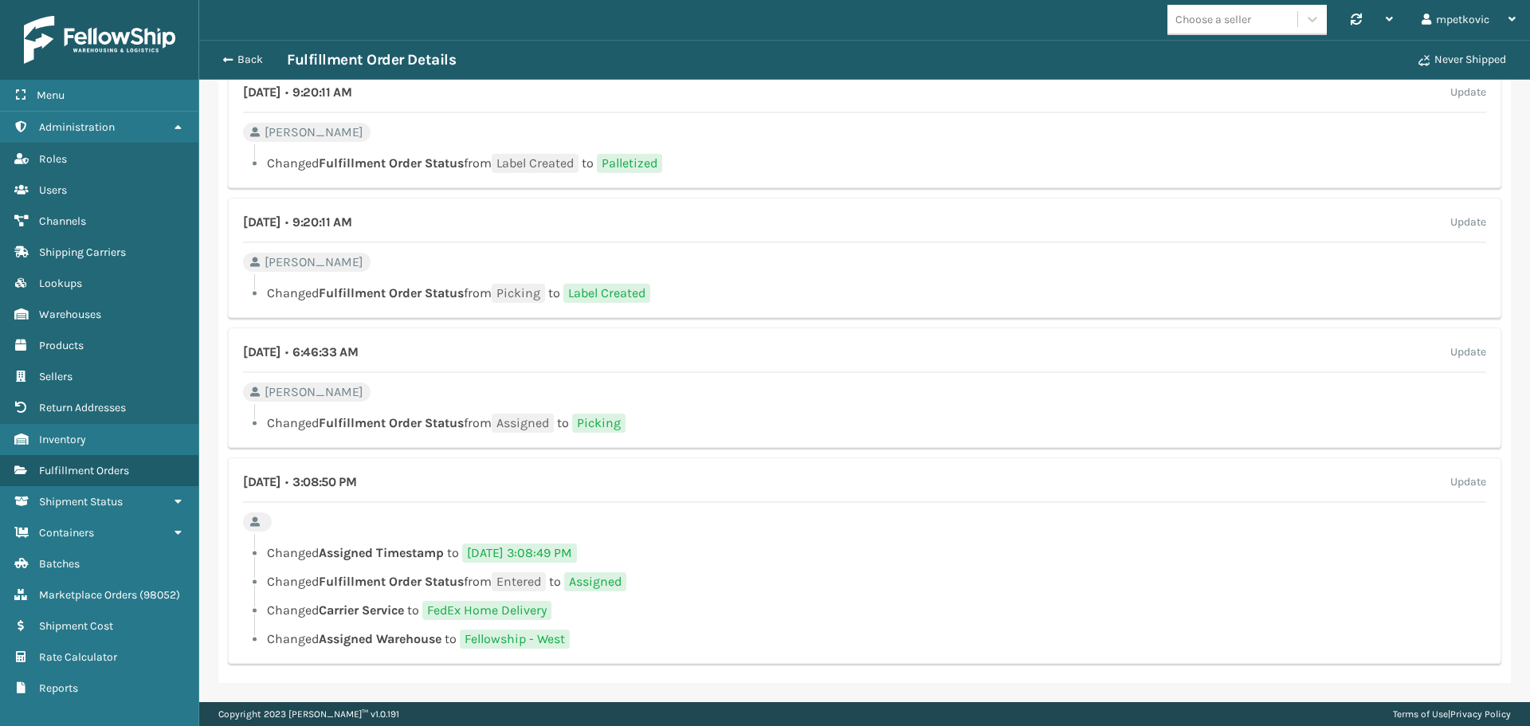
click at [720, 467] on div "[DATE] • 3:08:50 PM Update Changed Assigned Timestamp to [DATE] 3:08:49 PM Chan…" at bounding box center [864, 560] width 1273 height 206
